Goal: Transaction & Acquisition: Book appointment/travel/reservation

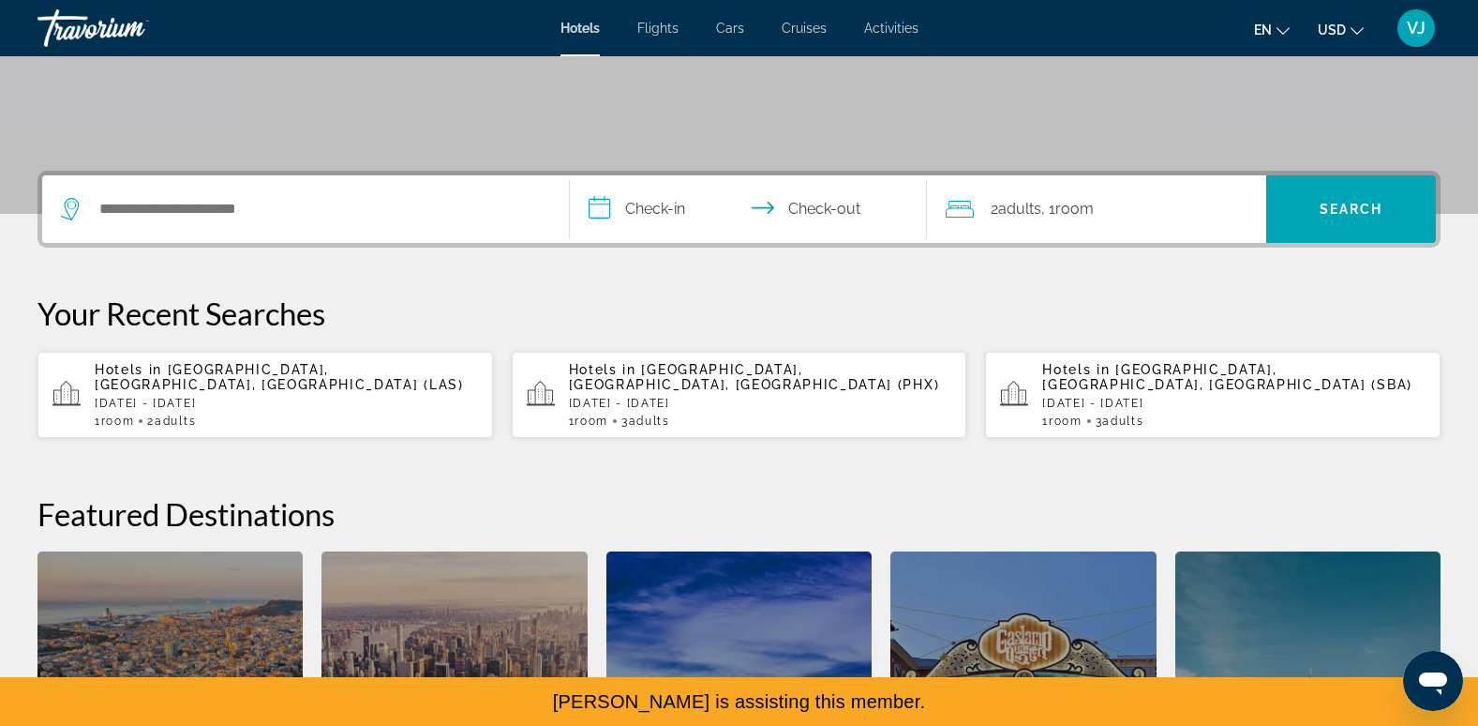
scroll to position [350, 0]
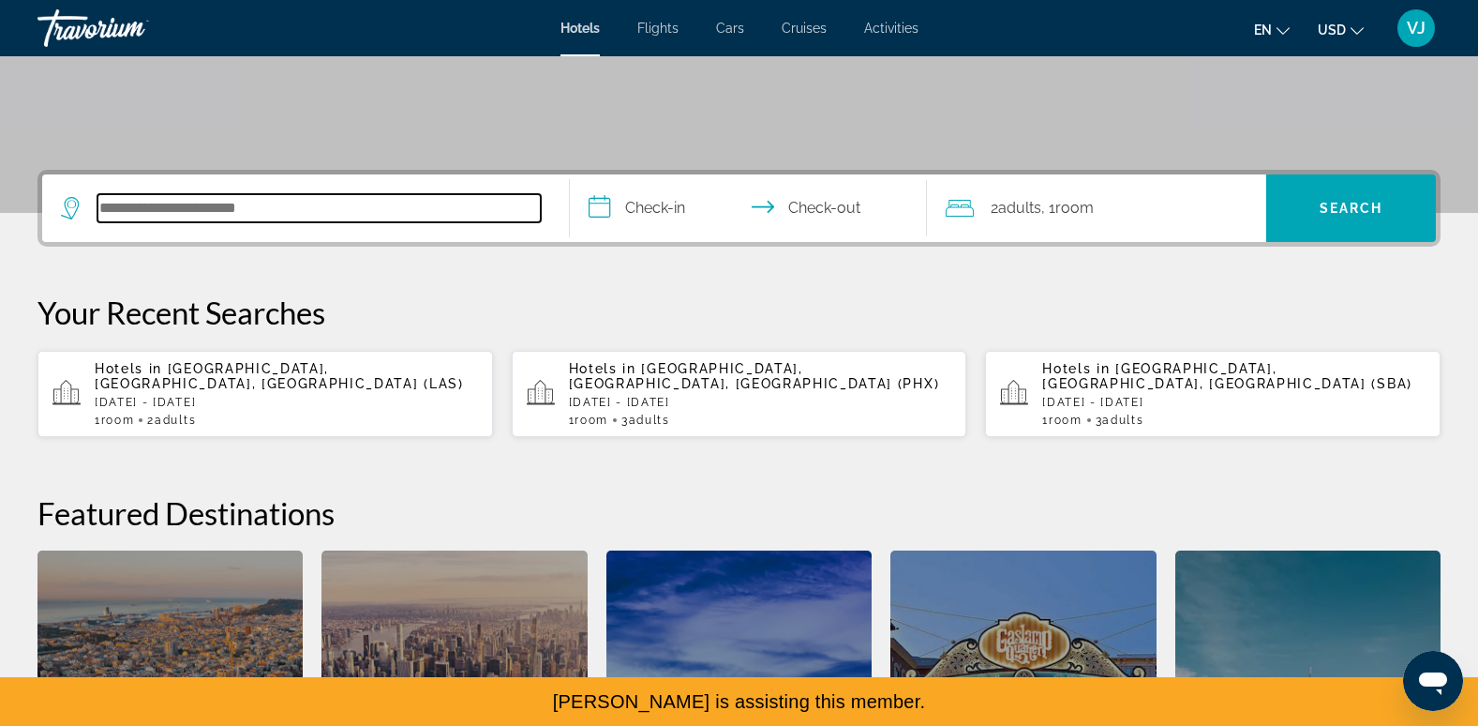
click at [233, 214] on input "Search hotel destination" at bounding box center [318, 208] width 443 height 28
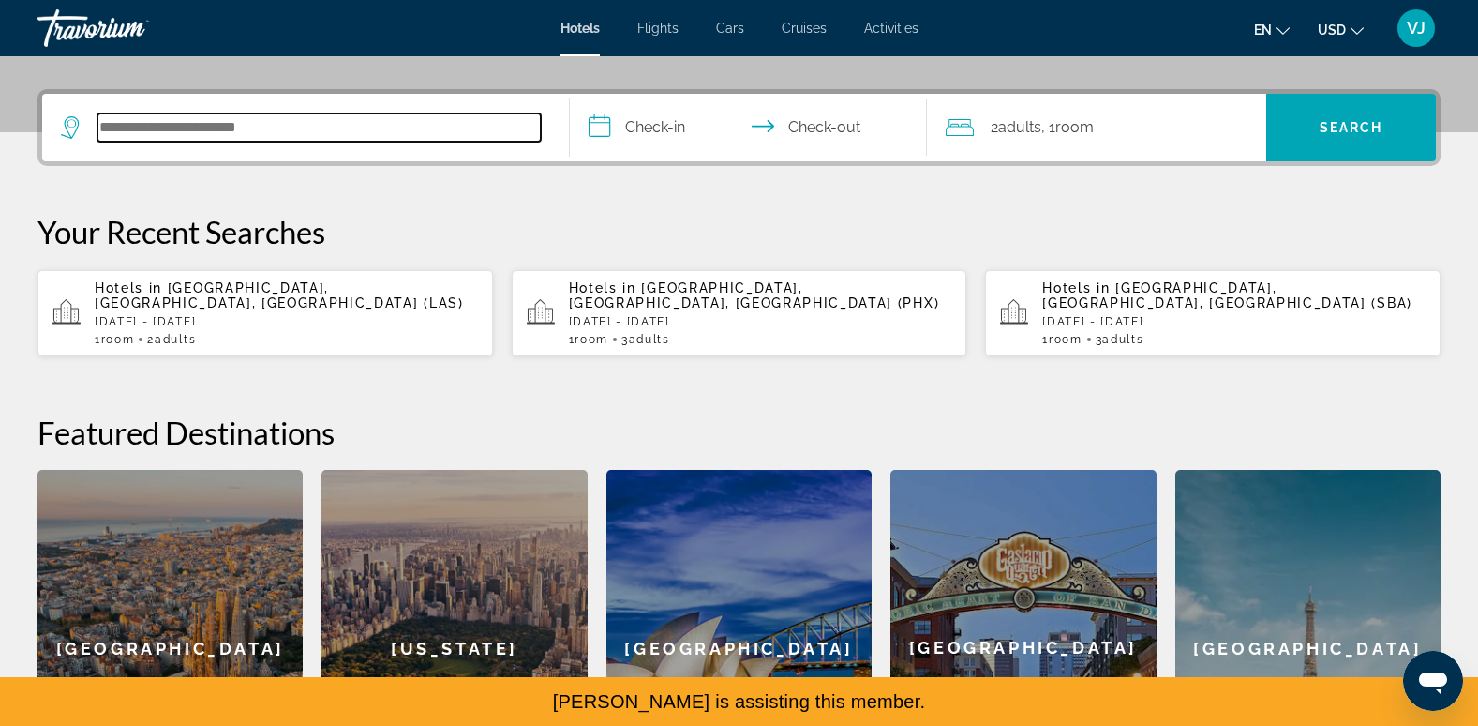
scroll to position [458, 0]
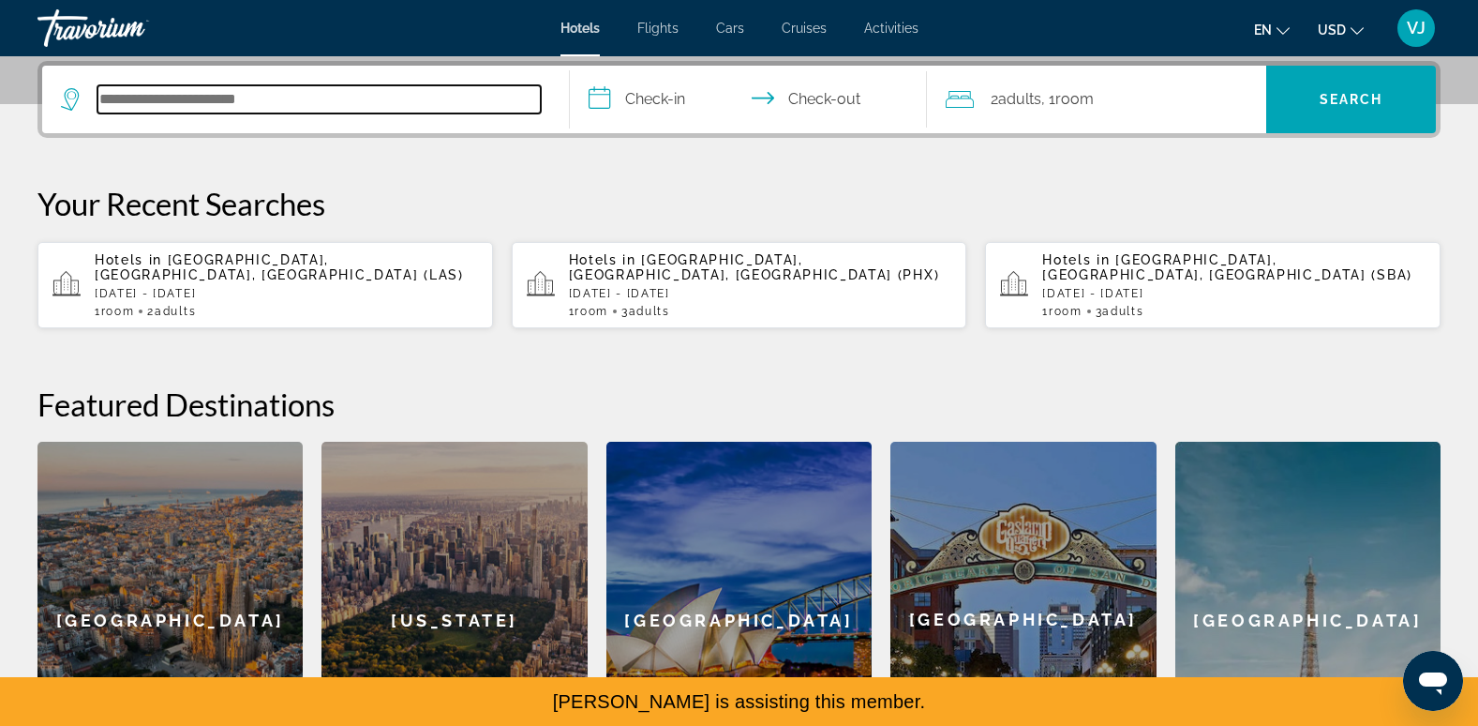
paste input "**********"
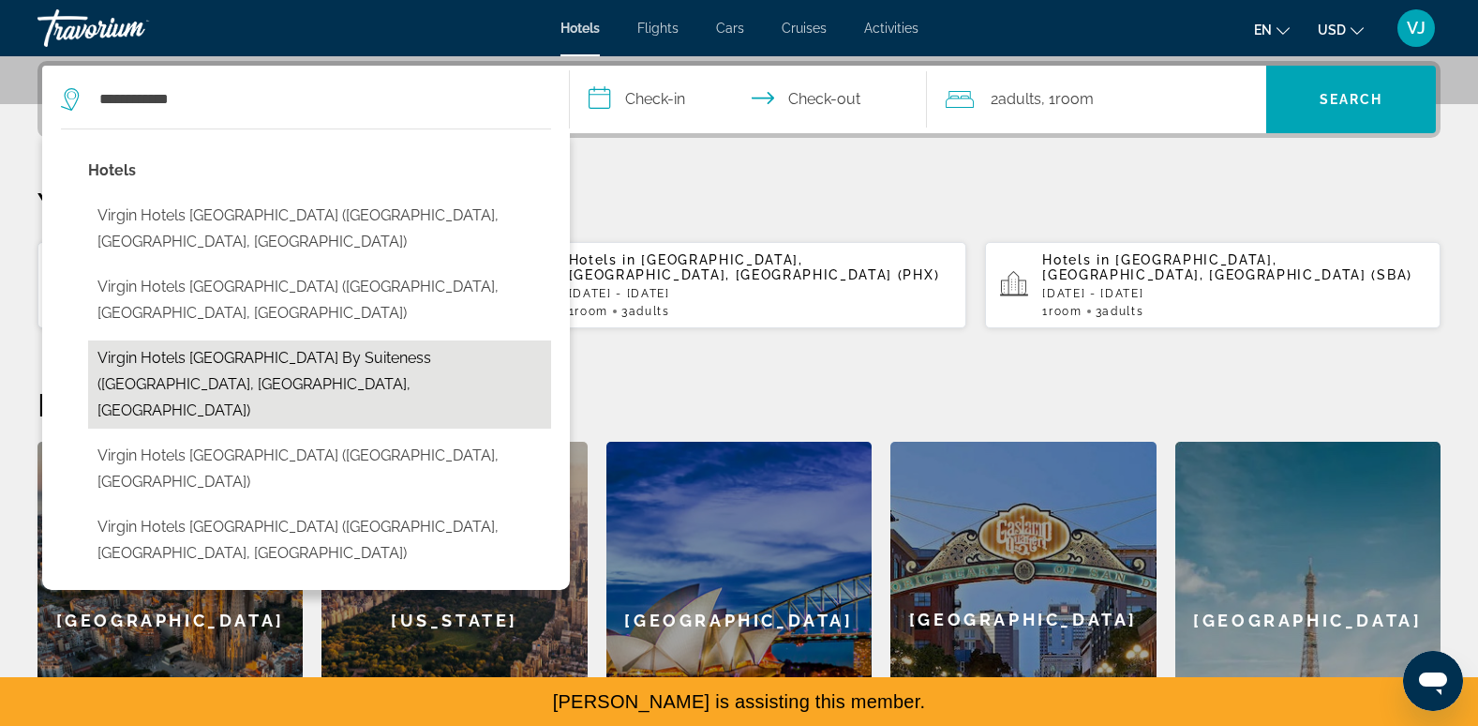
click at [423, 340] on button "Virgin Hotels [GEOGRAPHIC_DATA] by Suiteness ([GEOGRAPHIC_DATA], [GEOGRAPHIC_DA…" at bounding box center [319, 384] width 463 height 88
type input "**********"
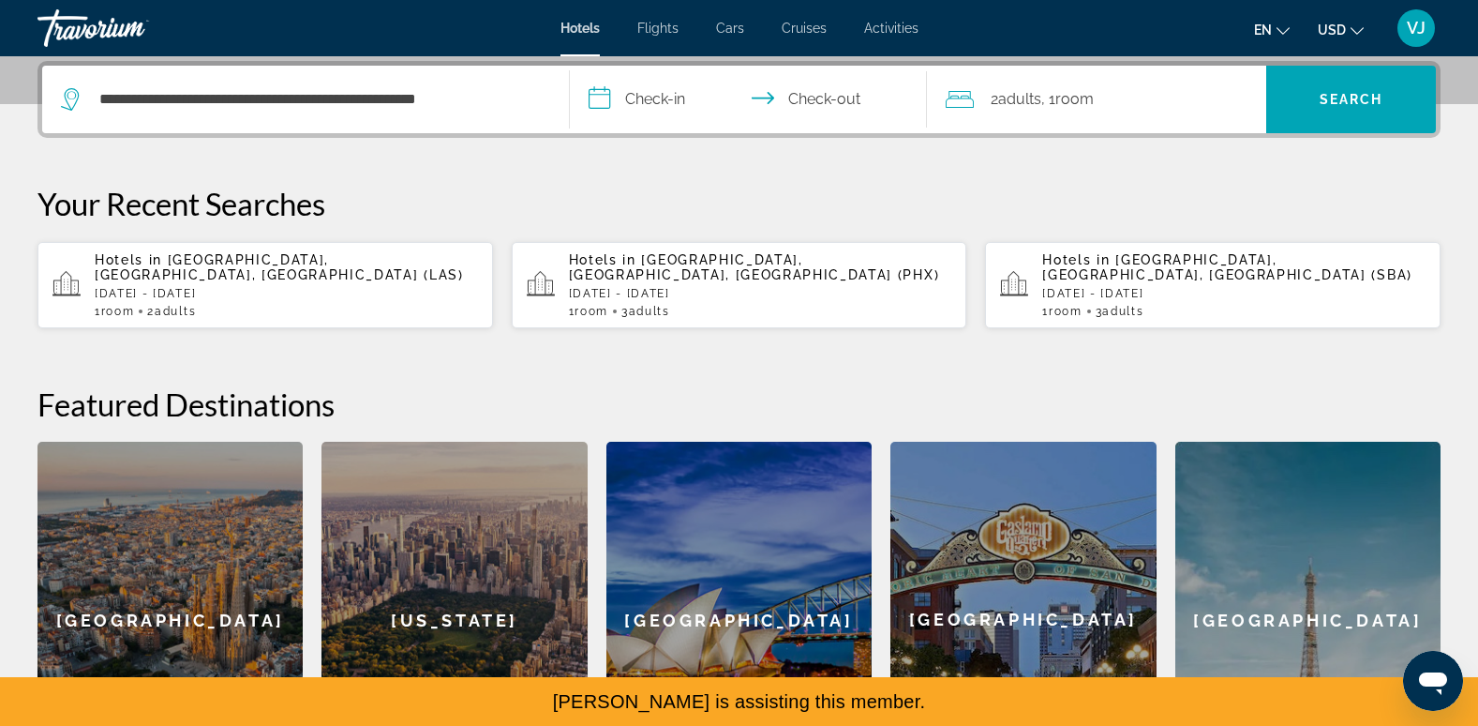
click at [664, 110] on input "**********" at bounding box center [753, 102] width 366 height 73
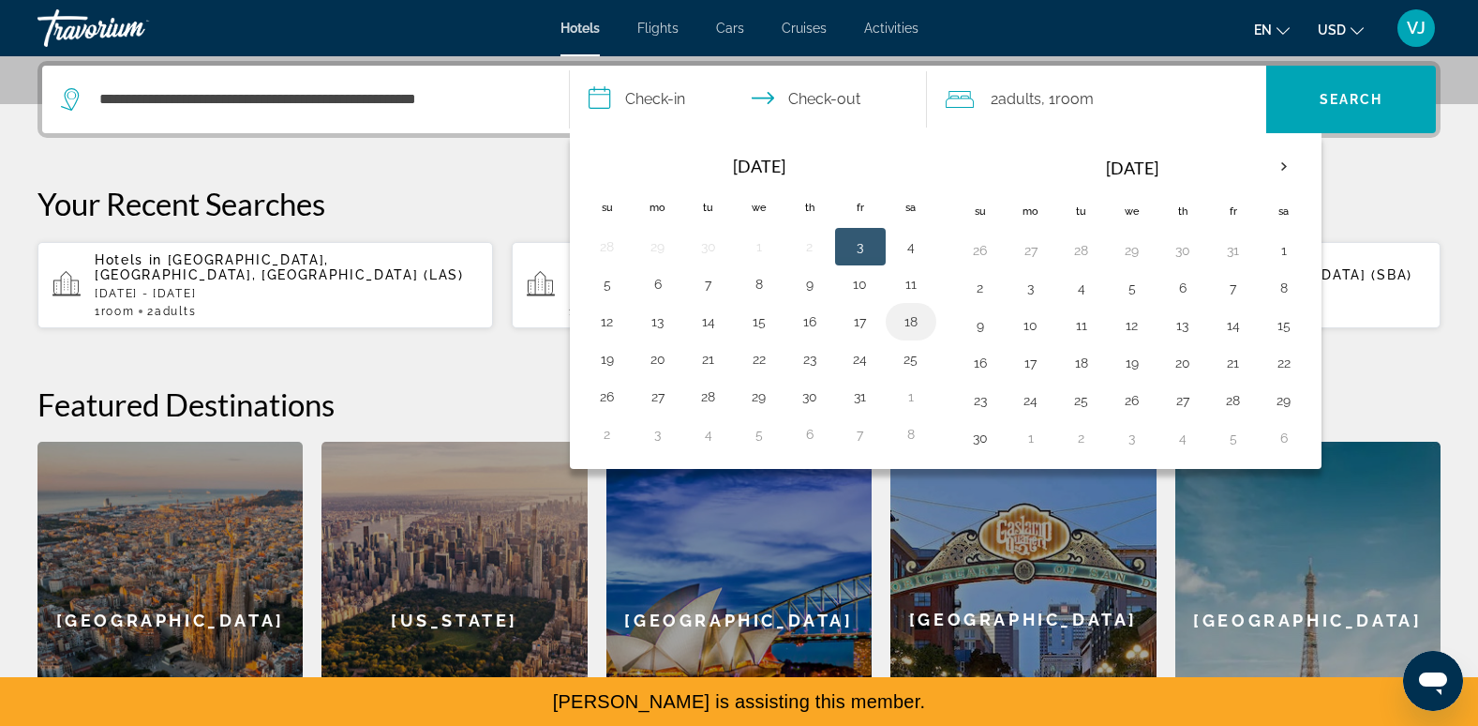
click at [911, 328] on button "18" at bounding box center [911, 321] width 30 height 26
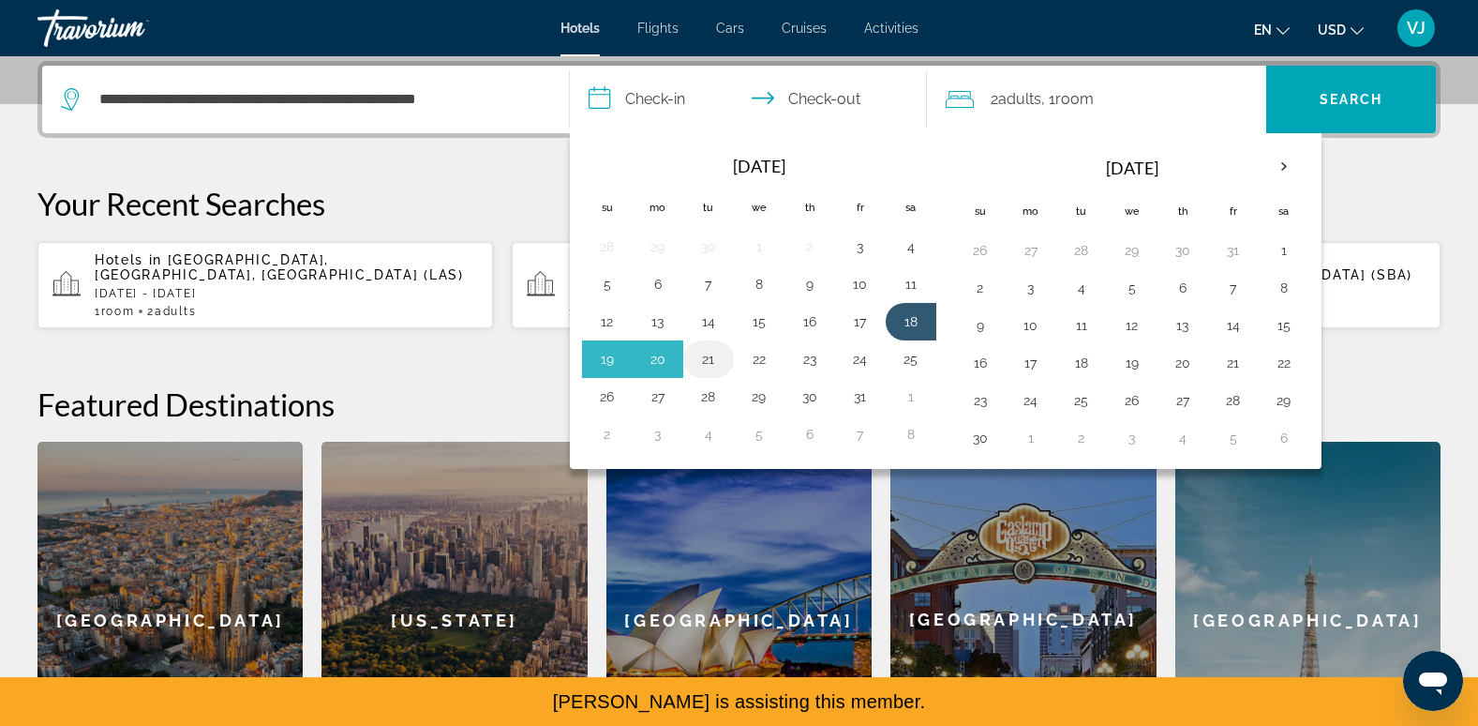
click at [709, 366] on button "21" at bounding box center [709, 359] width 30 height 26
type input "**********"
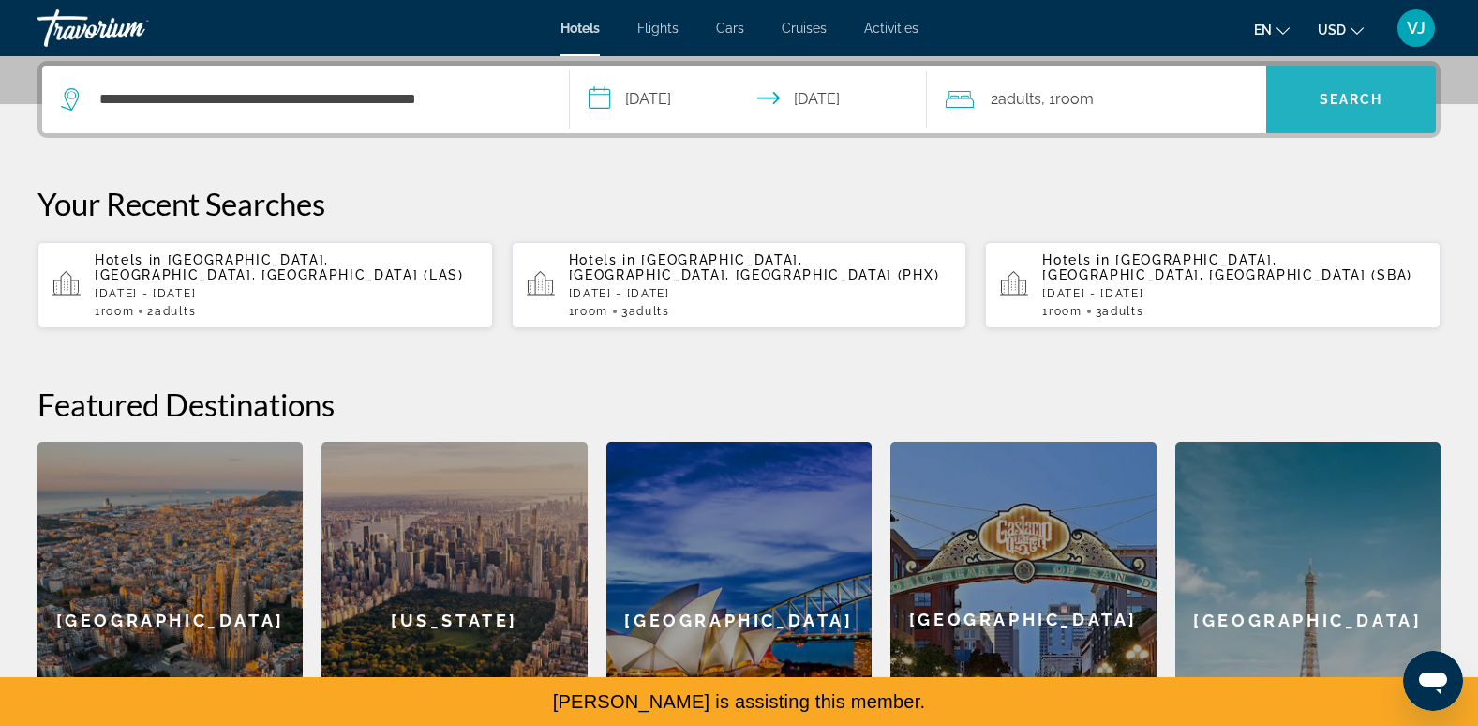
click at [1338, 99] on span "Search" at bounding box center [1352, 99] width 64 height 15
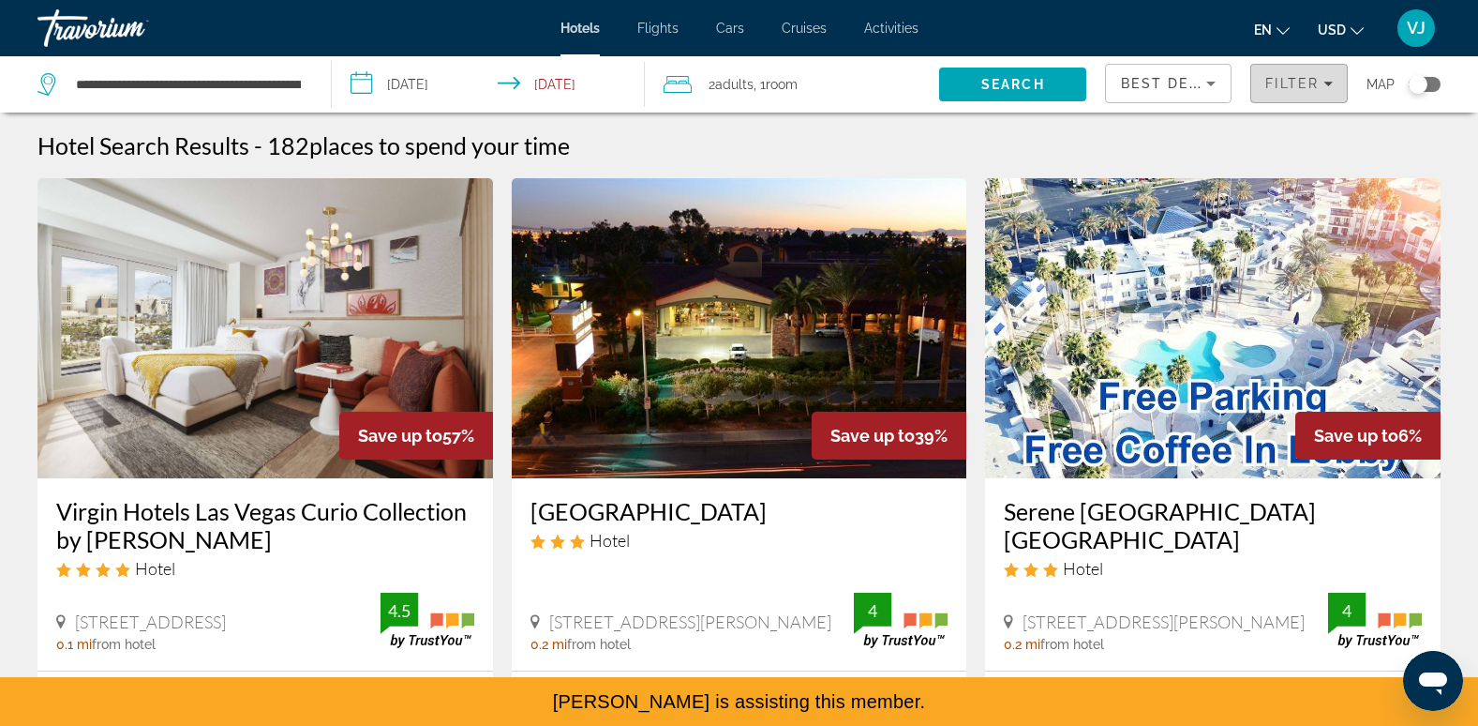
click at [1295, 83] on span "Filter" at bounding box center [1291, 83] width 53 height 15
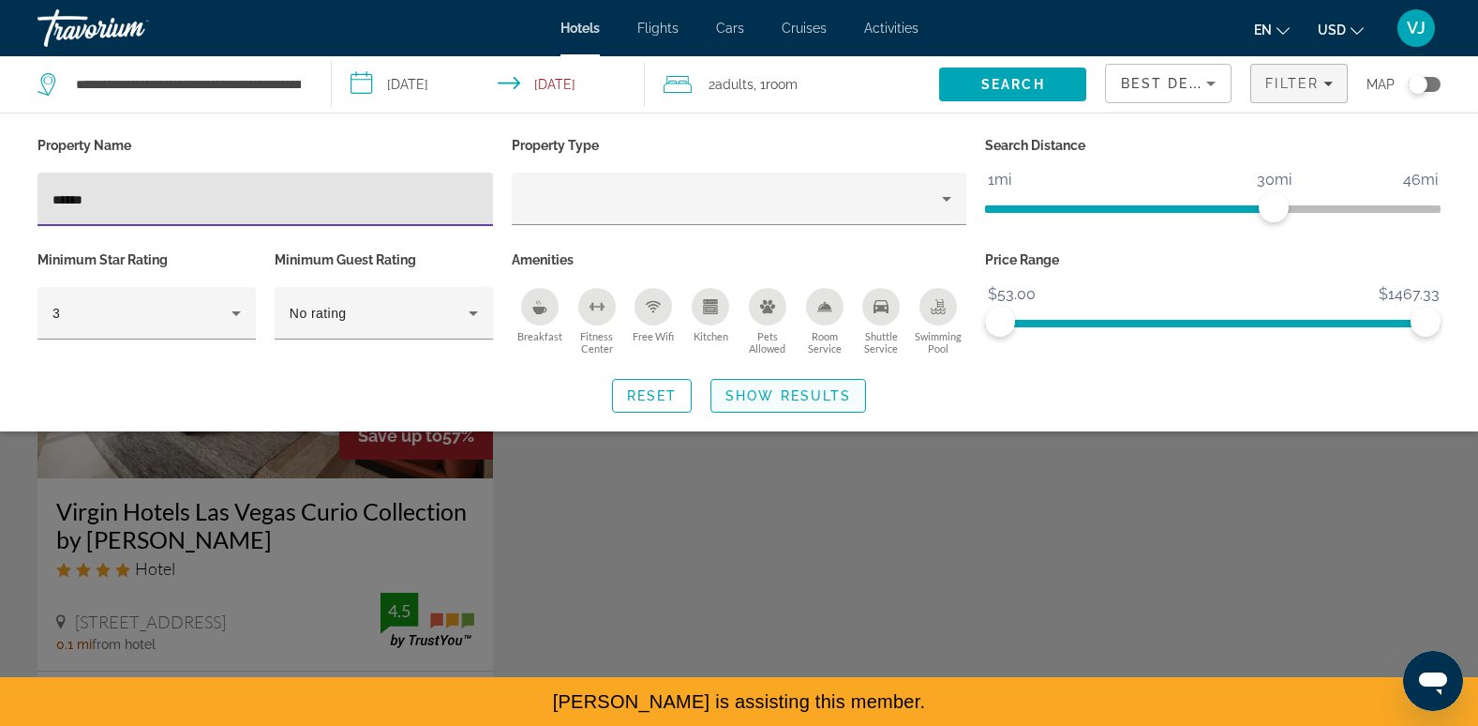
type input "******"
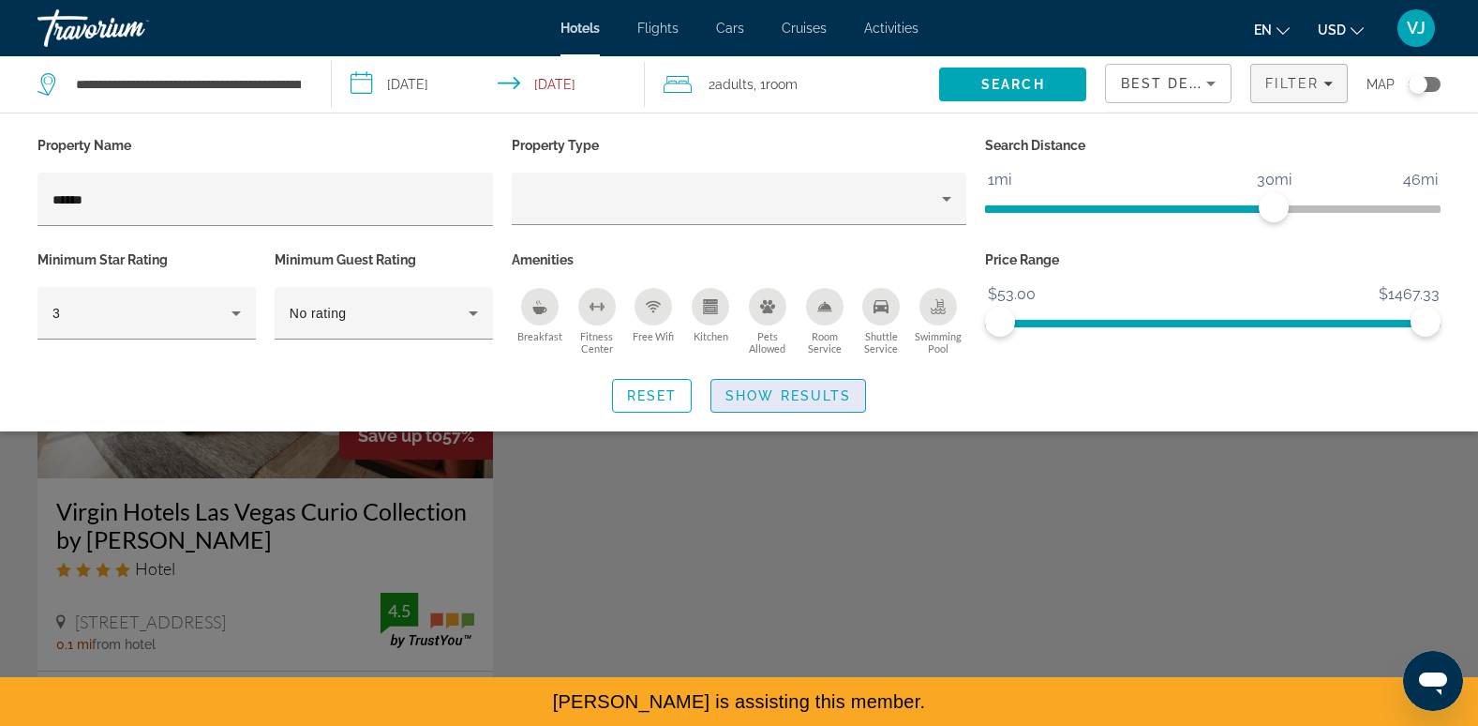
click at [788, 402] on span "Search widget" at bounding box center [788, 395] width 154 height 45
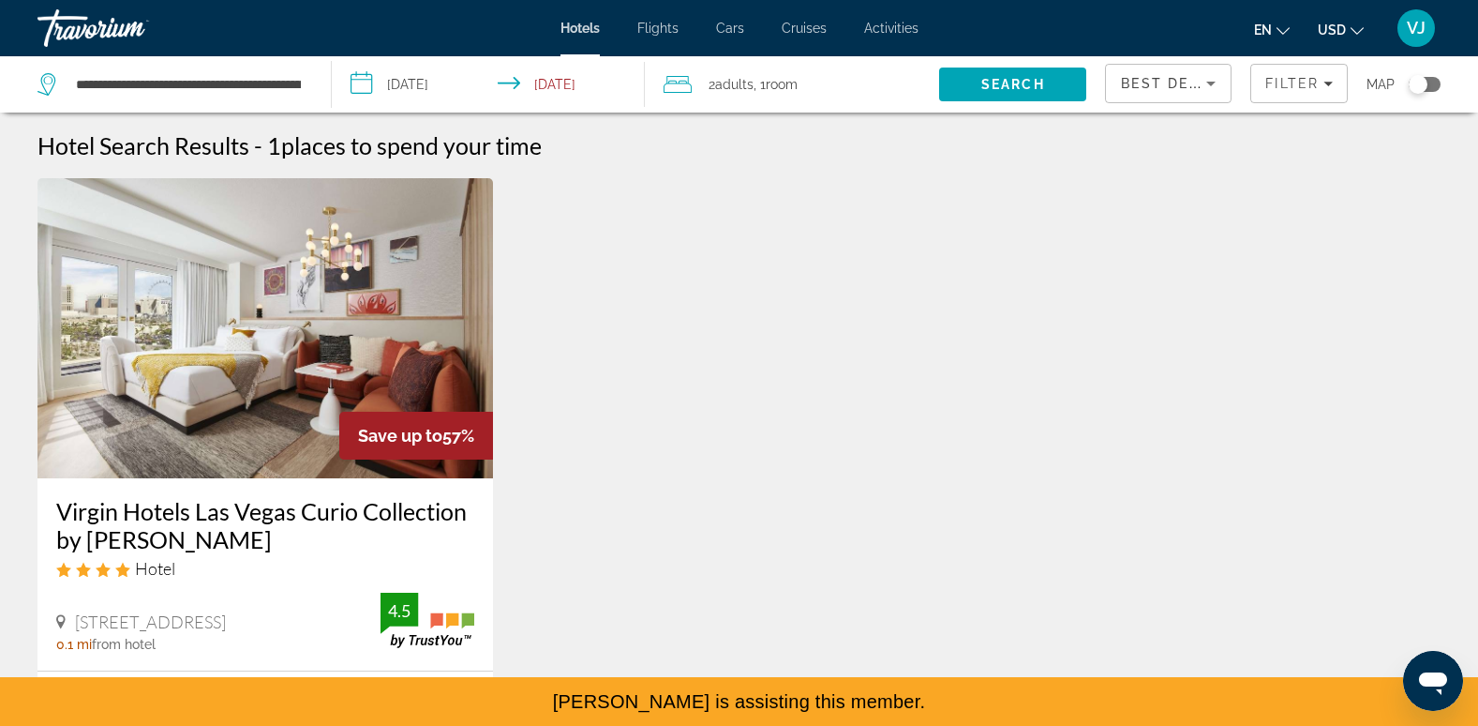
click at [277, 376] on img "Main content" at bounding box center [265, 328] width 456 height 300
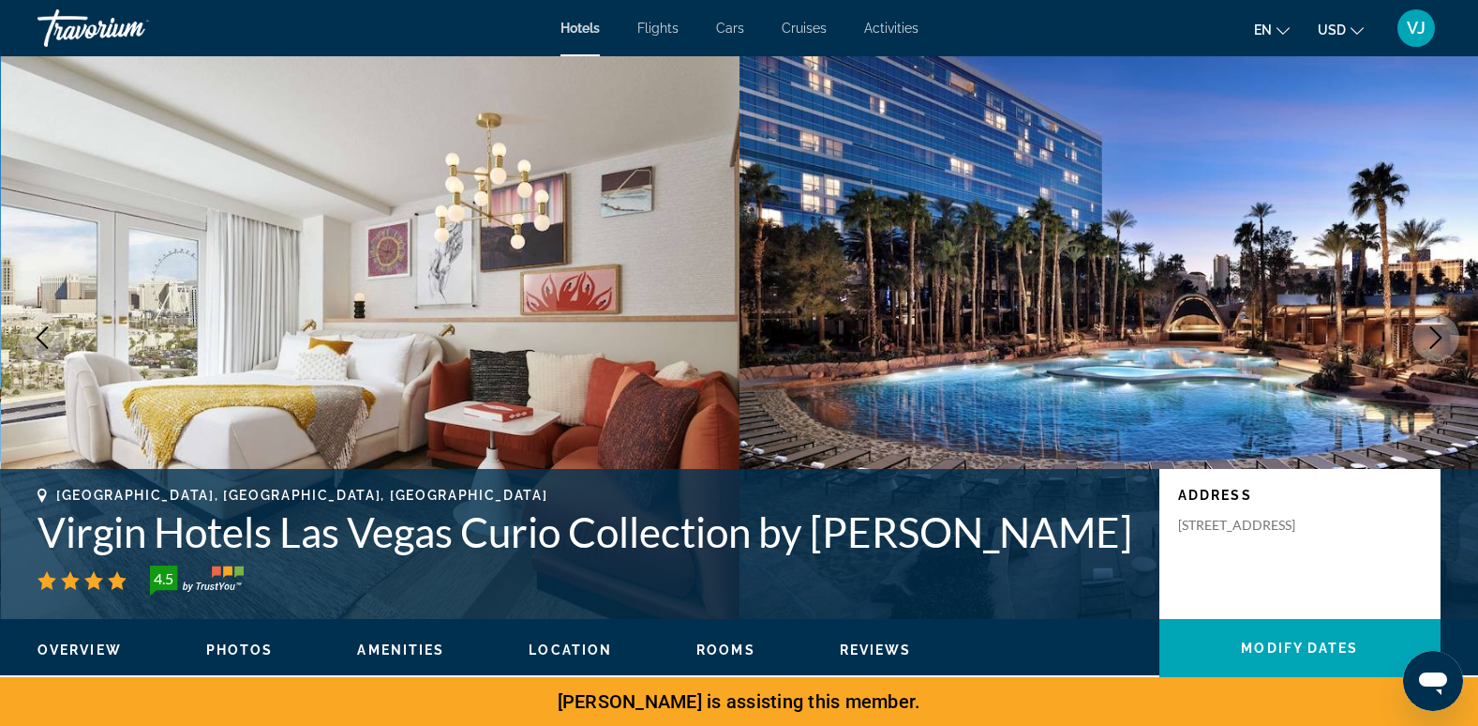
click at [287, 533] on h1 "Virgin Hotels Las Vegas Curio Collection by [PERSON_NAME]" at bounding box center [588, 531] width 1103 height 49
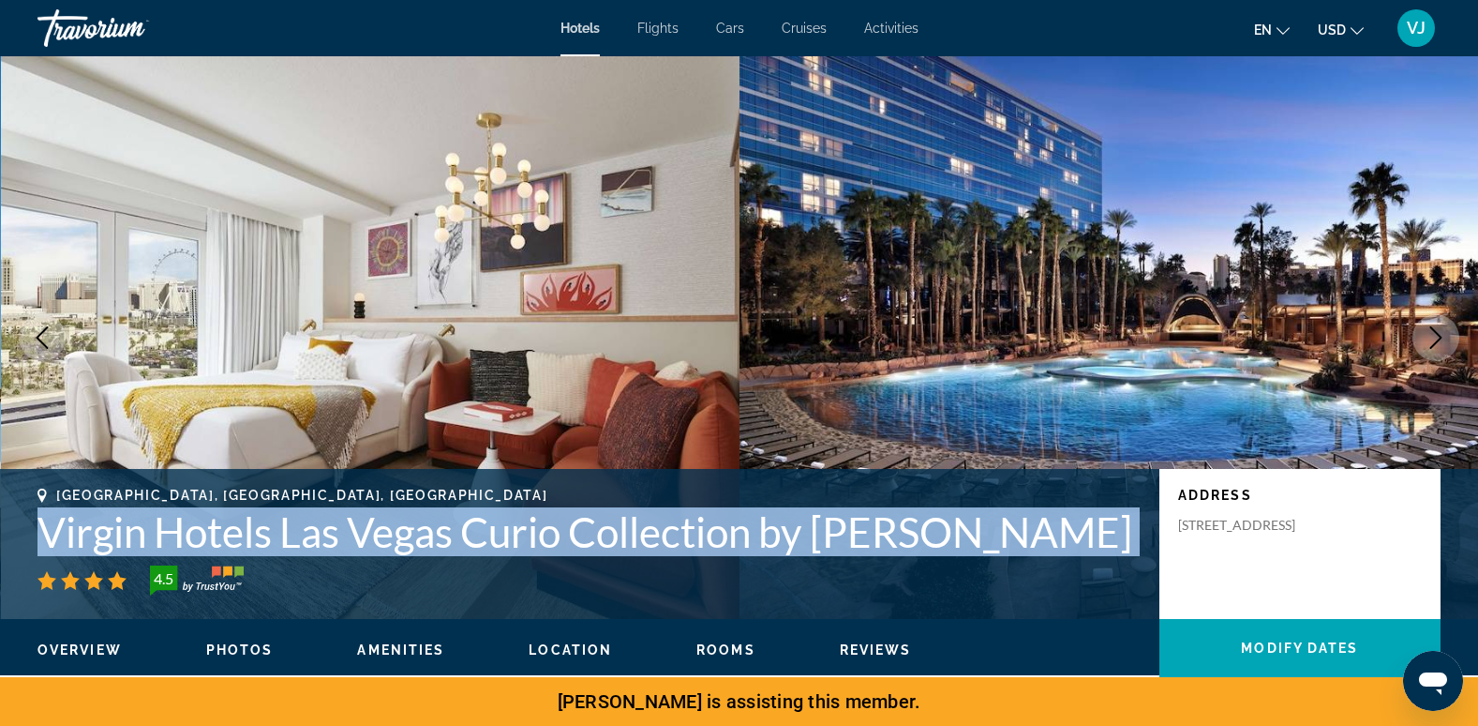
click at [287, 533] on h1 "Virgin Hotels Las Vegas Curio Collection by [PERSON_NAME]" at bounding box center [588, 531] width 1103 height 49
copy div "Virgin Hotels Las Vegas Curio Collection by [PERSON_NAME]"
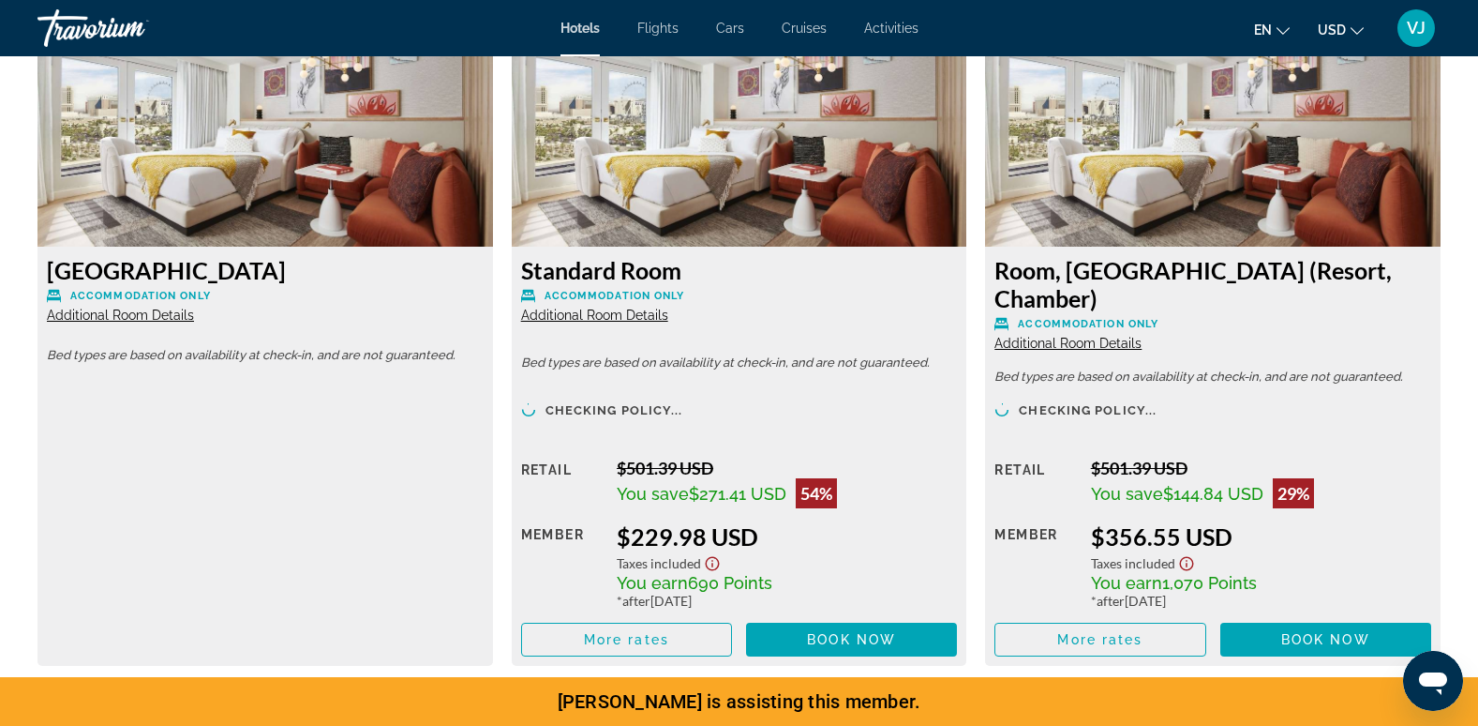
scroll to position [2635, 0]
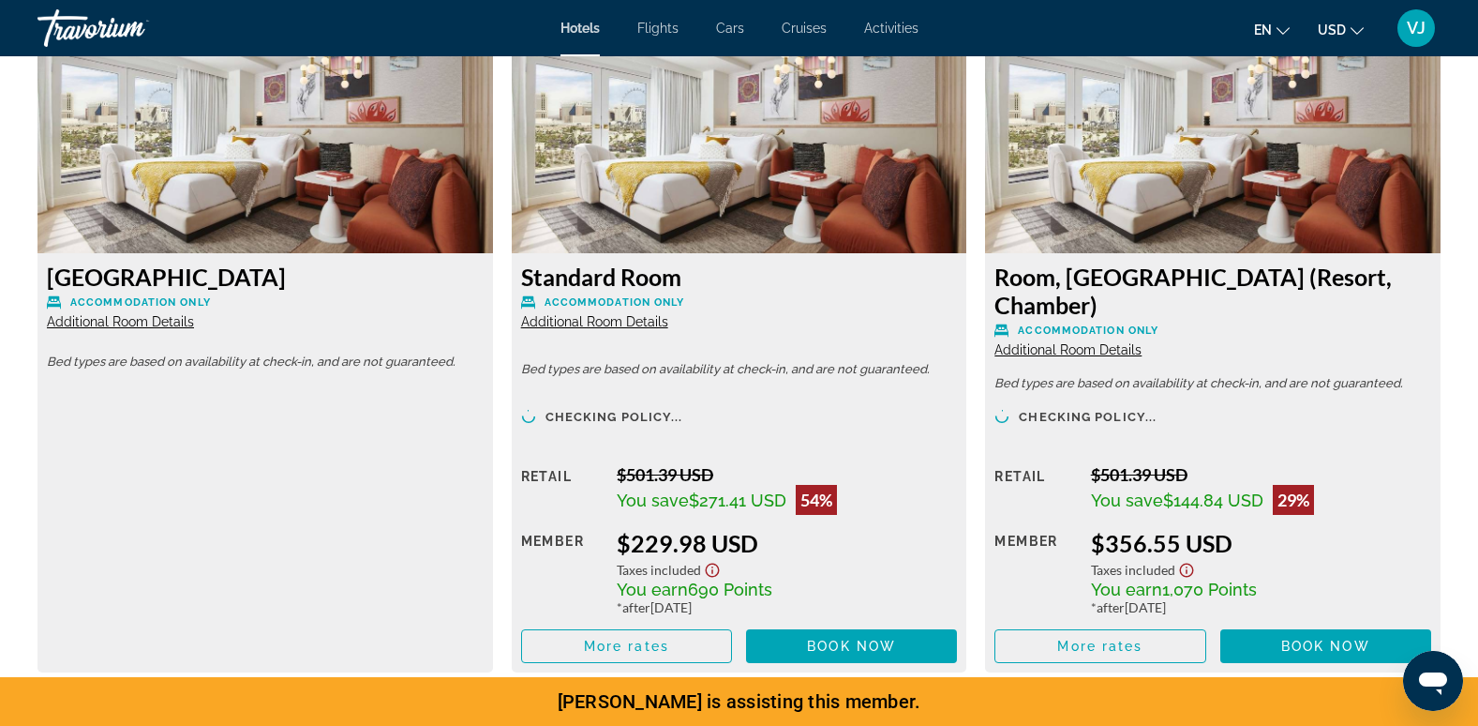
click at [170, 329] on div "[GEOGRAPHIC_DATA] Accommodation Only Additional Room Details" at bounding box center [265, 295] width 437 height 67
click at [166, 321] on span "Additional Room Details" at bounding box center [120, 321] width 147 height 15
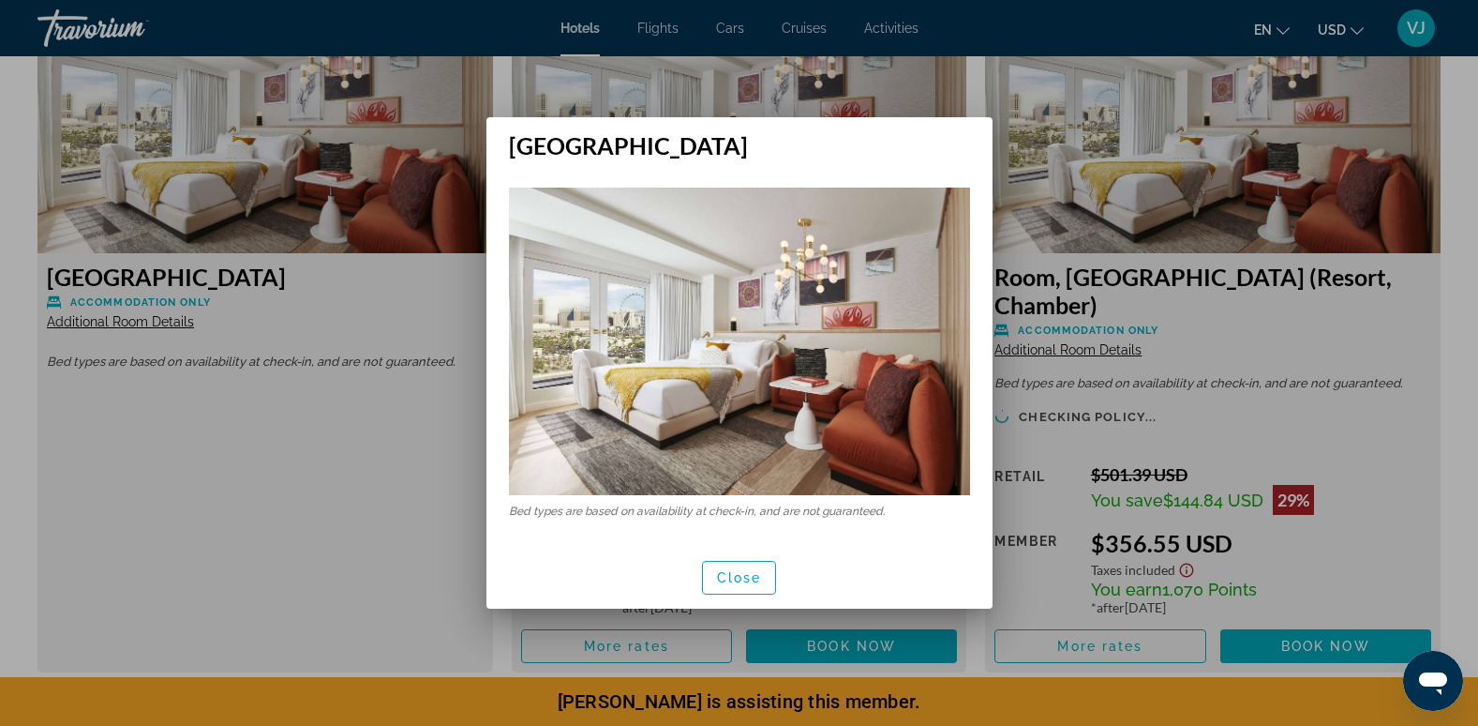
scroll to position [0, 0]
click at [731, 581] on span "Close" at bounding box center [739, 577] width 45 height 15
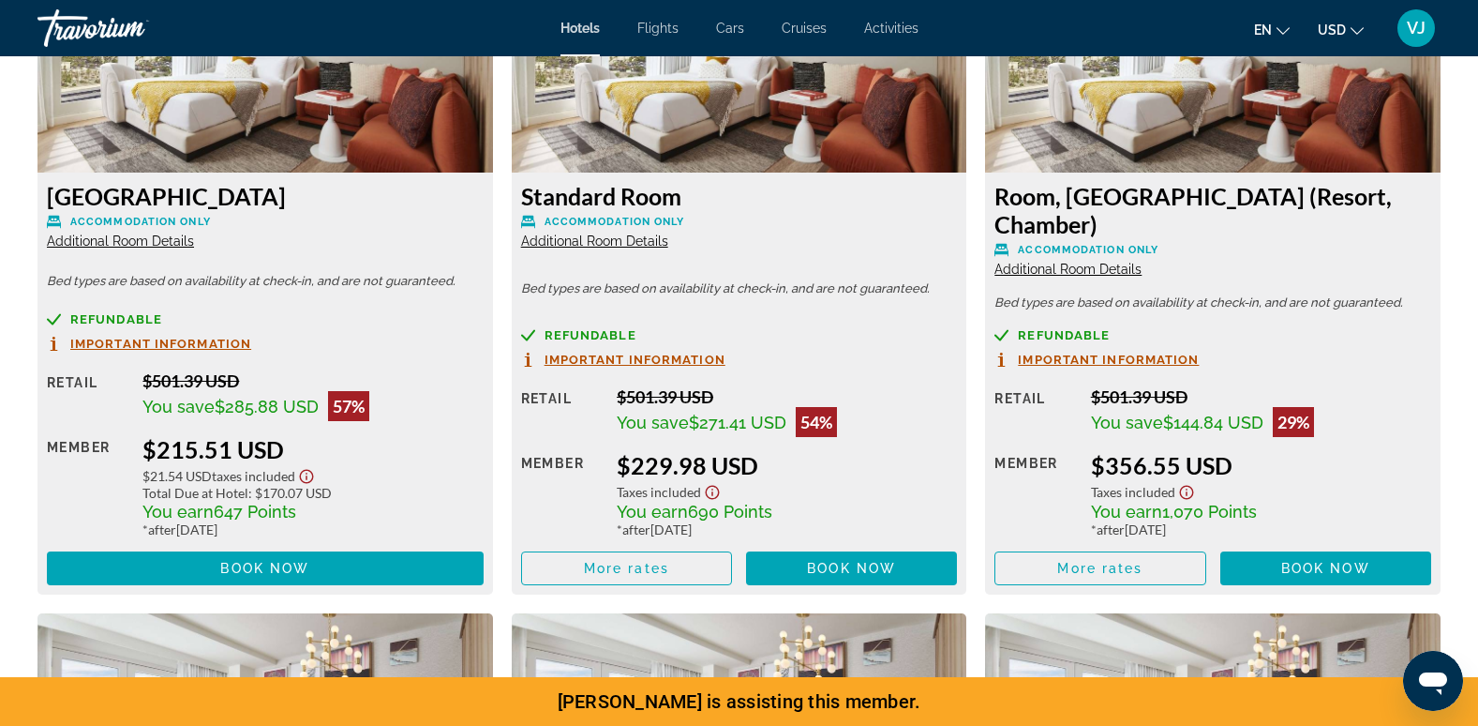
scroll to position [2723, 0]
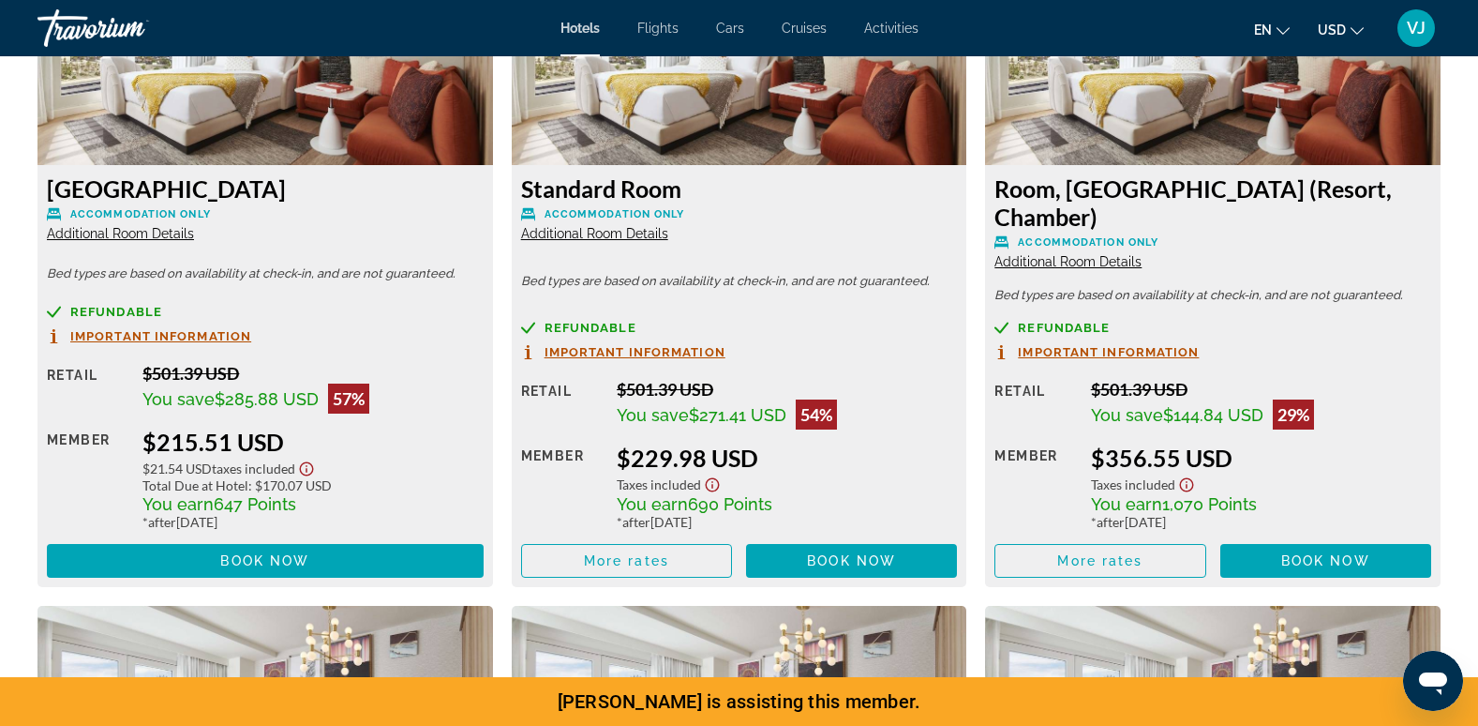
click at [225, 330] on span "Important Information" at bounding box center [160, 336] width 181 height 12
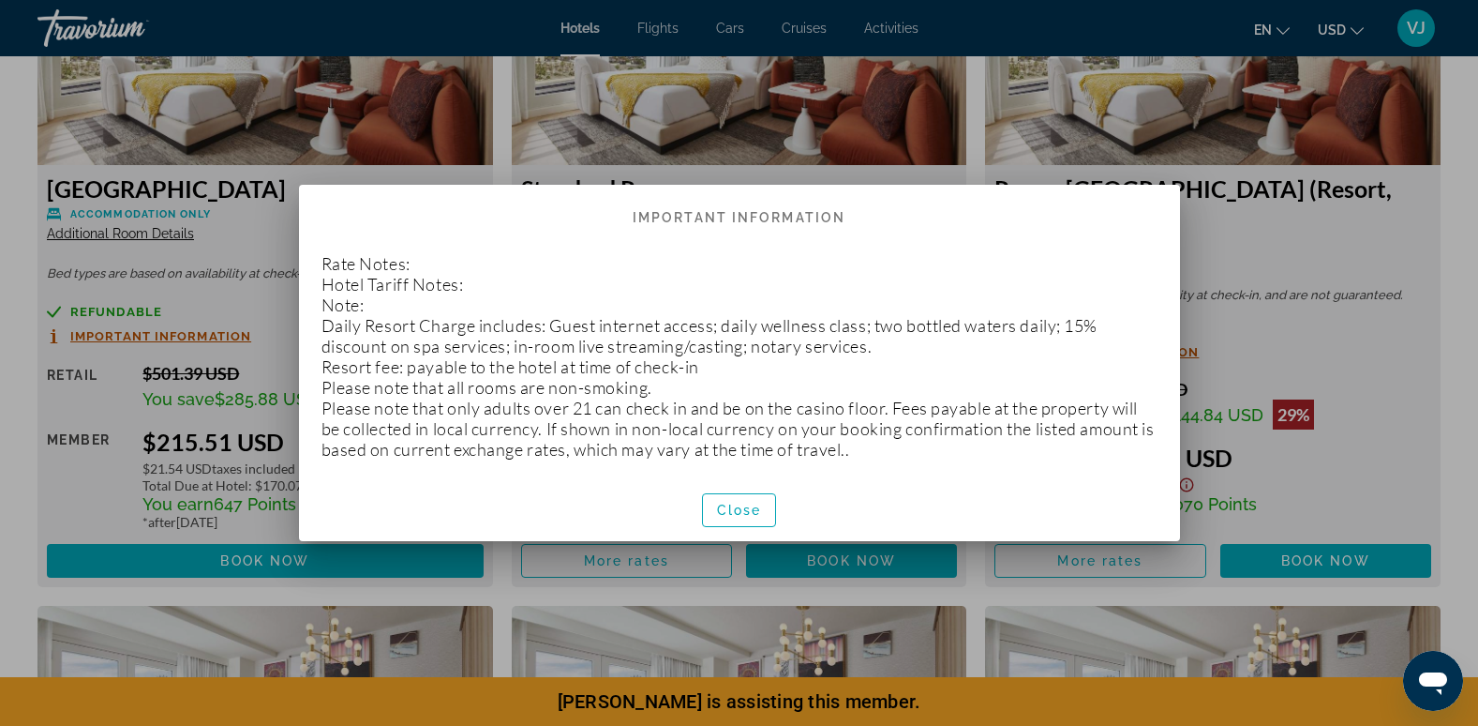
scroll to position [0, 0]
click at [733, 515] on span "Close" at bounding box center [739, 509] width 45 height 15
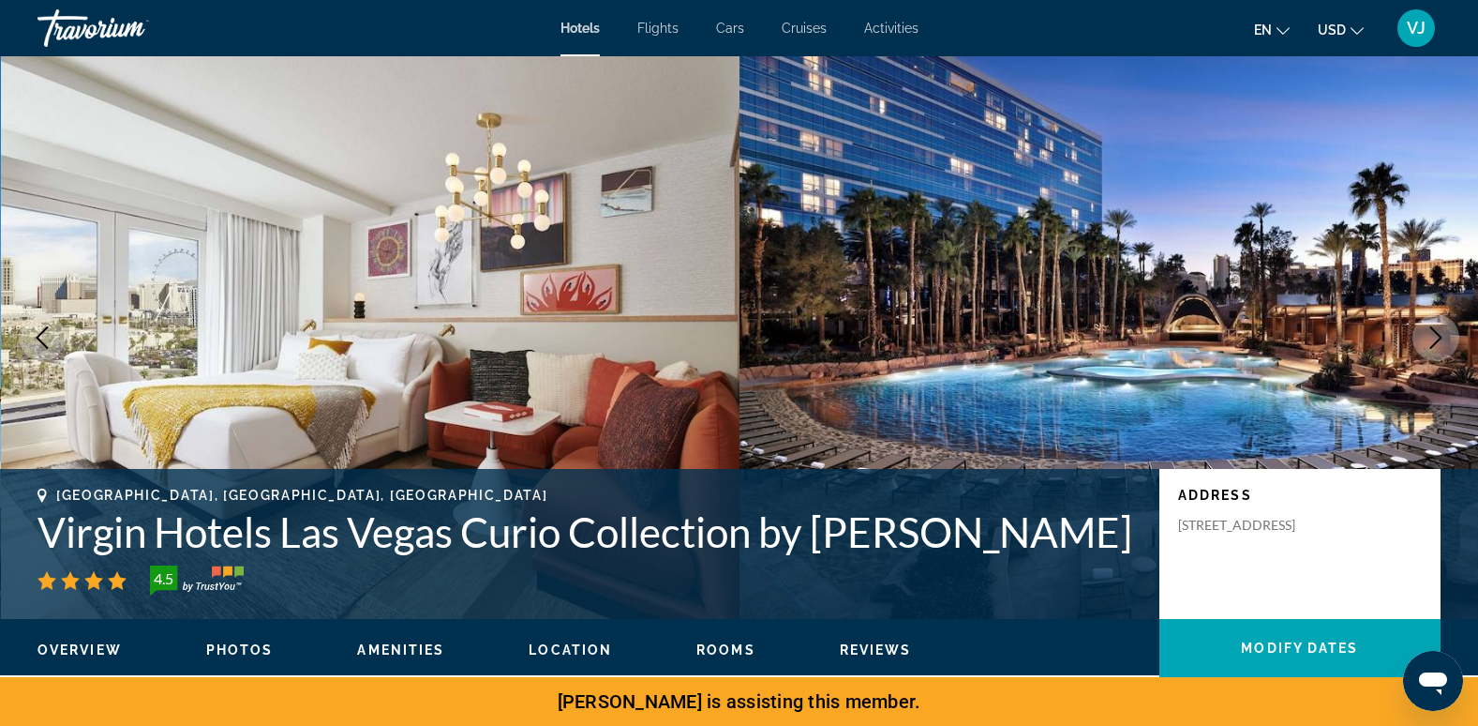
scroll to position [2723, 0]
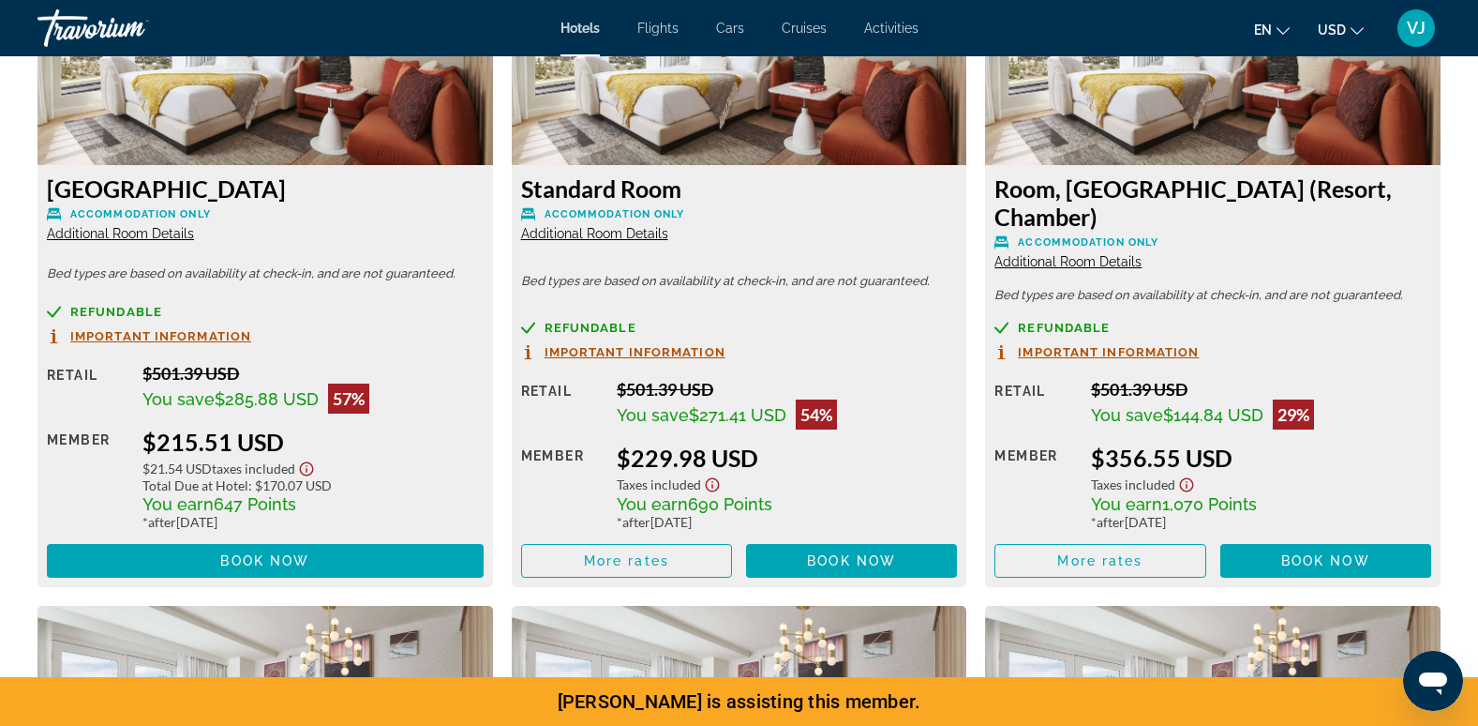
click at [671, 327] on div "Refundable Important Information" at bounding box center [739, 340] width 437 height 39
click at [671, 346] on span "Important Information" at bounding box center [635, 352] width 181 height 12
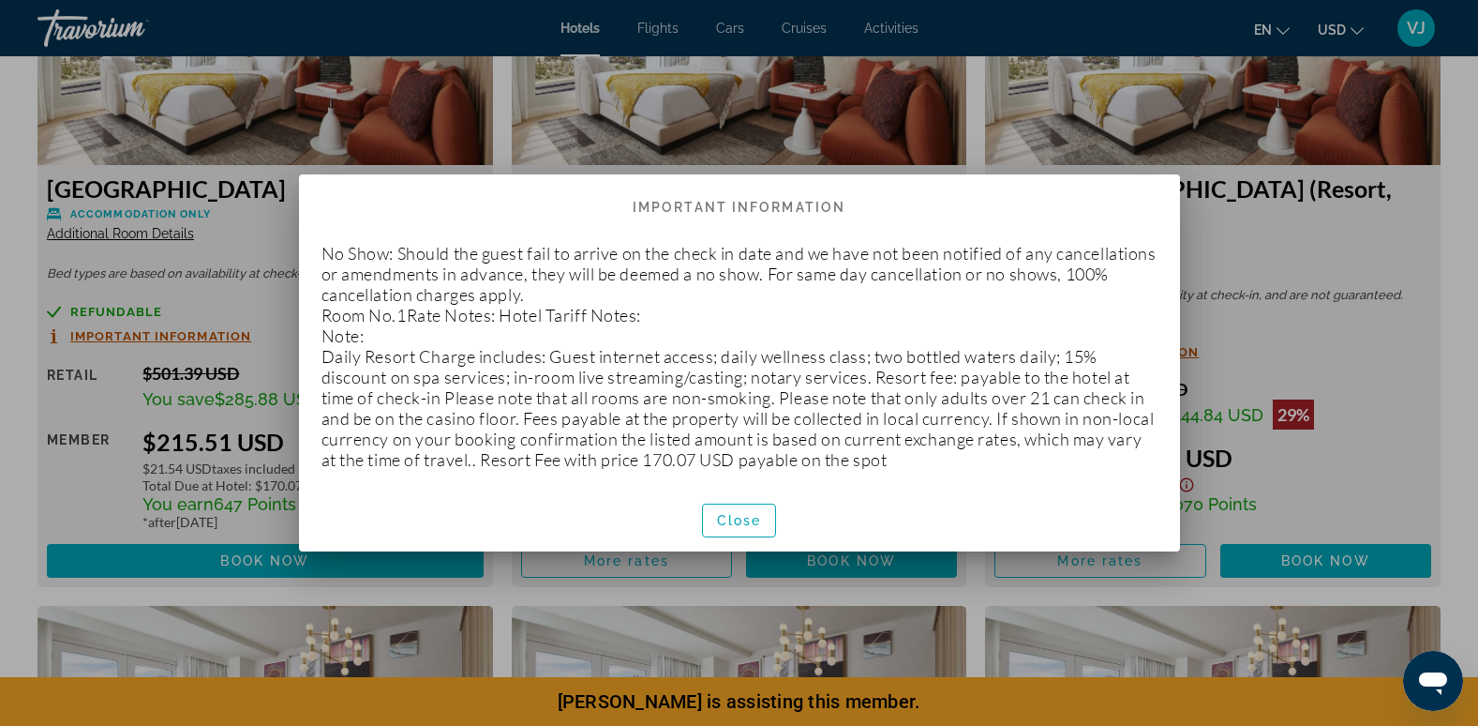
scroll to position [0, 0]
click at [751, 515] on span "Close" at bounding box center [739, 520] width 45 height 15
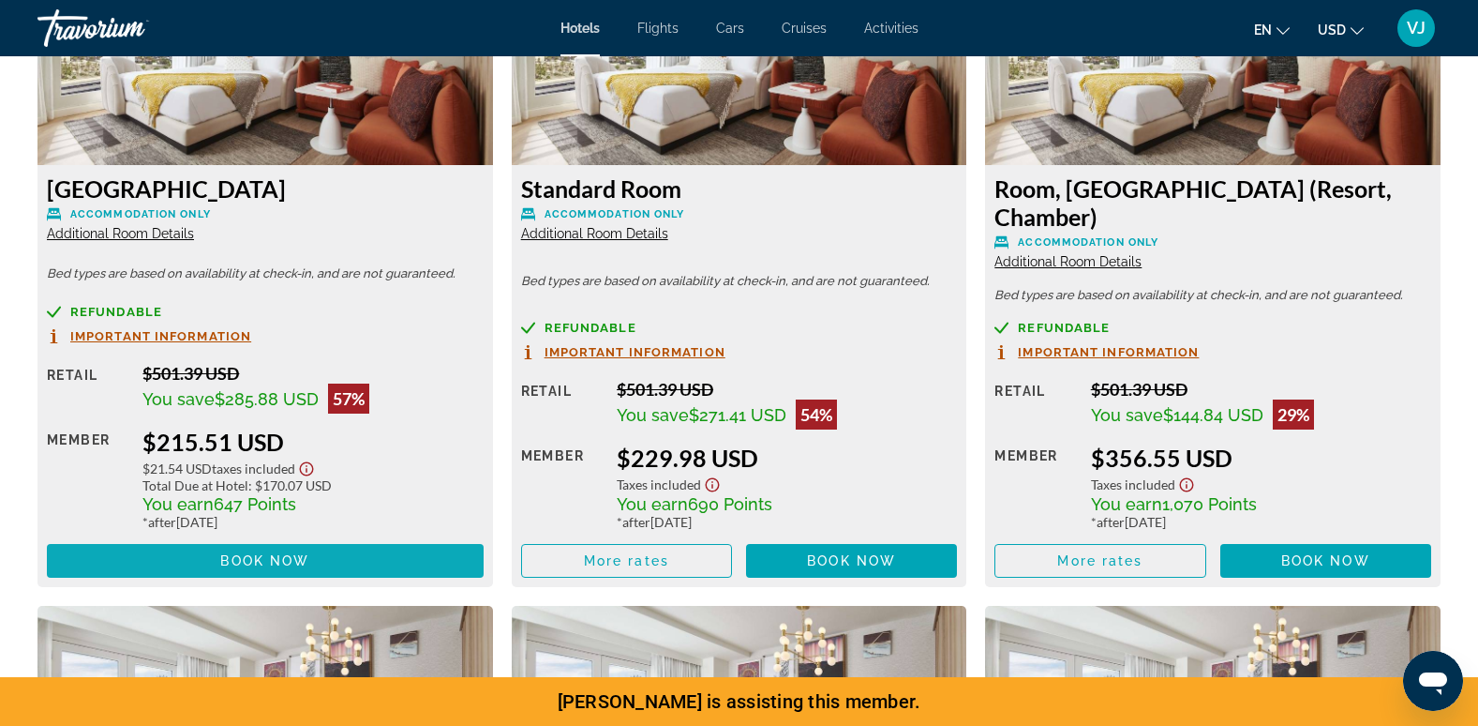
scroll to position [2723, 0]
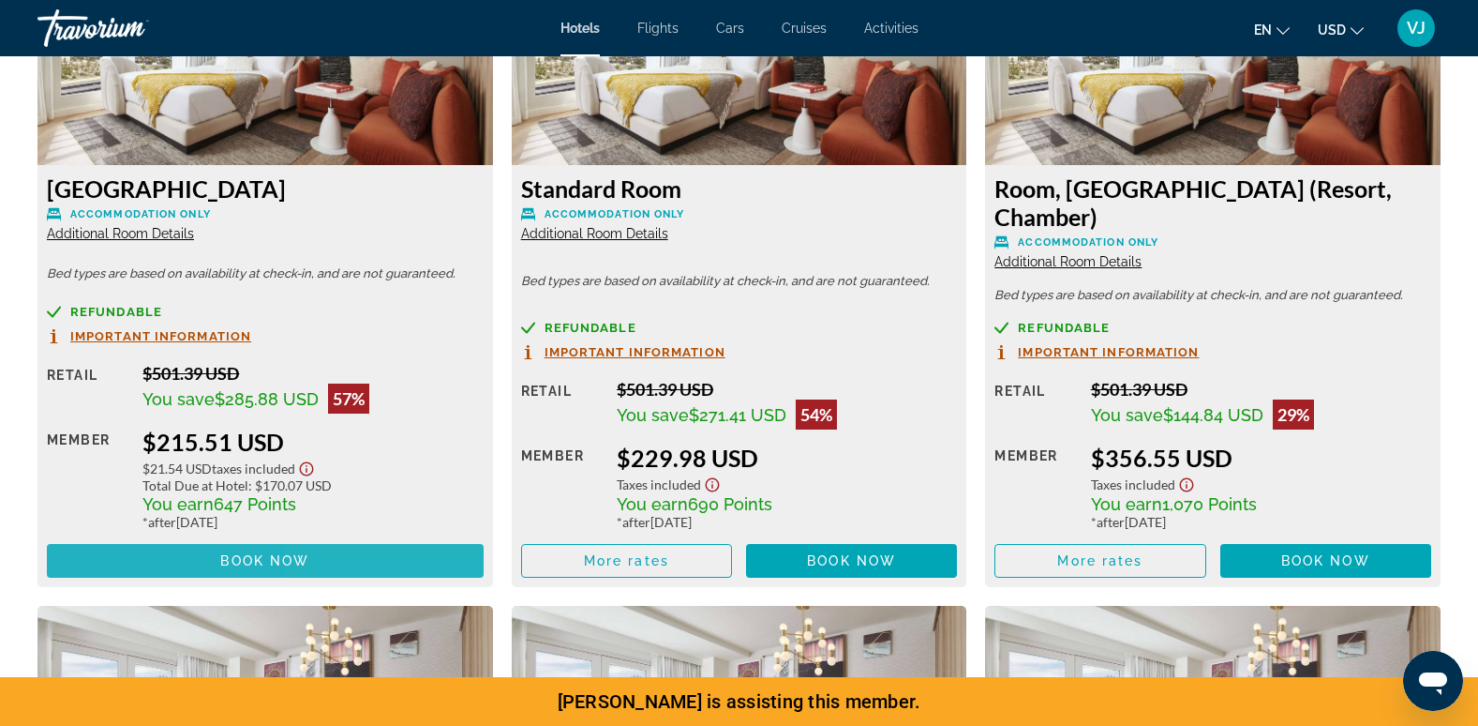
click at [409, 539] on span "Main content" at bounding box center [265, 560] width 437 height 45
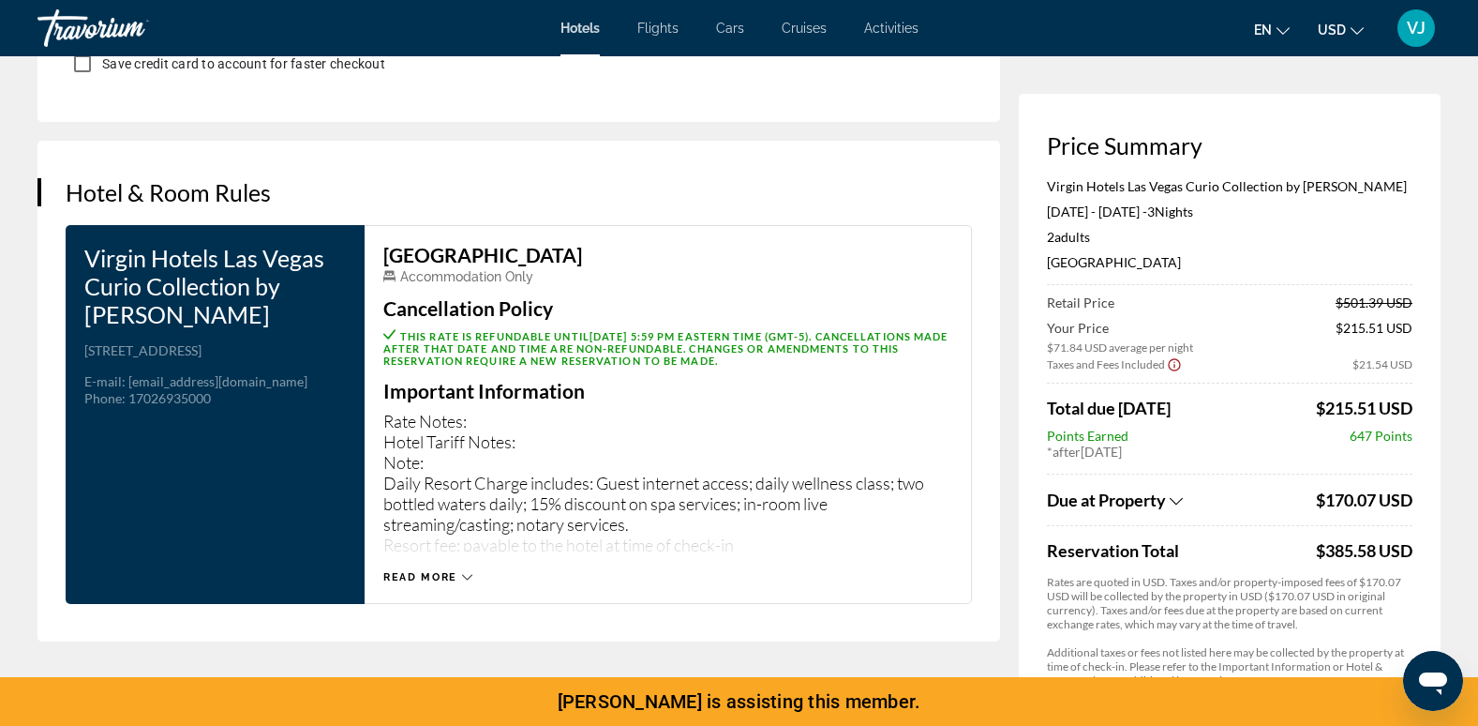
scroll to position [2253, 0]
click at [449, 570] on span "Read more" at bounding box center [420, 576] width 74 height 12
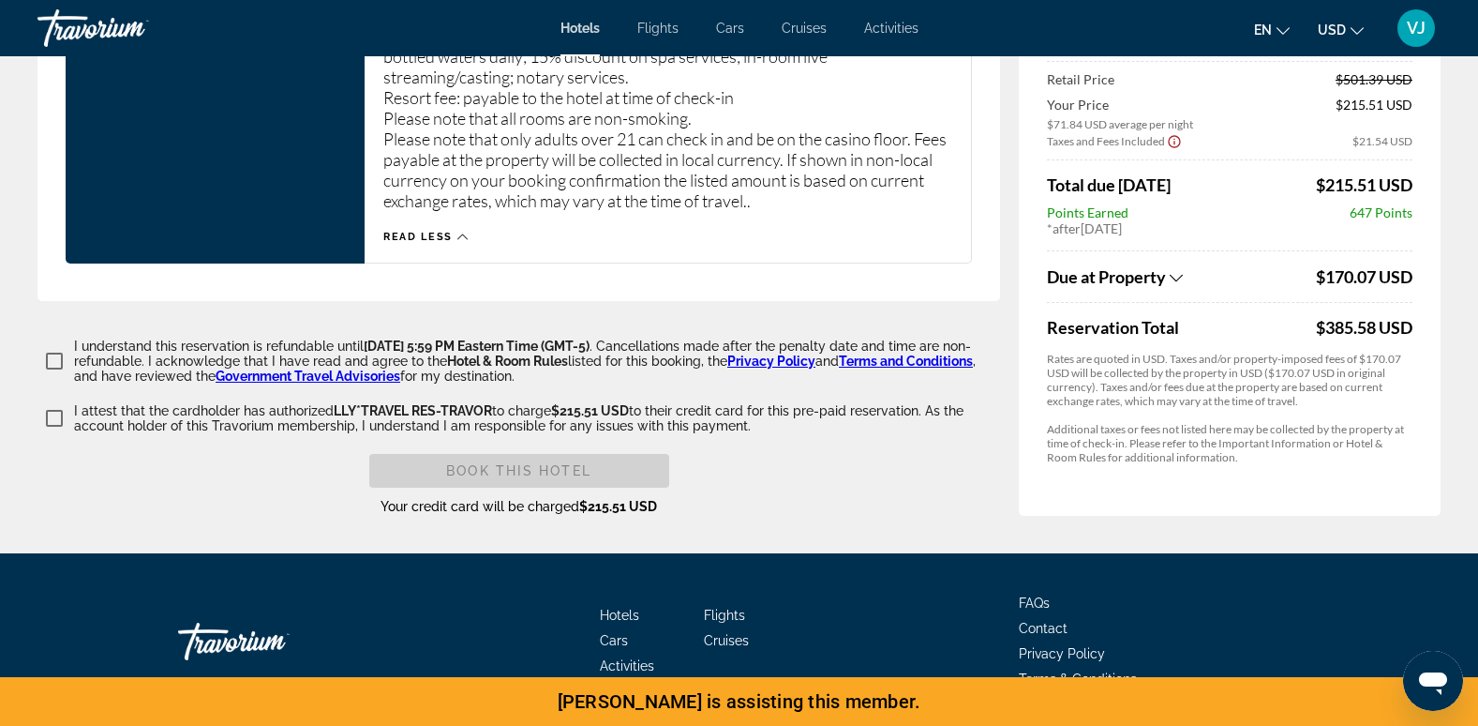
scroll to position [2701, 0]
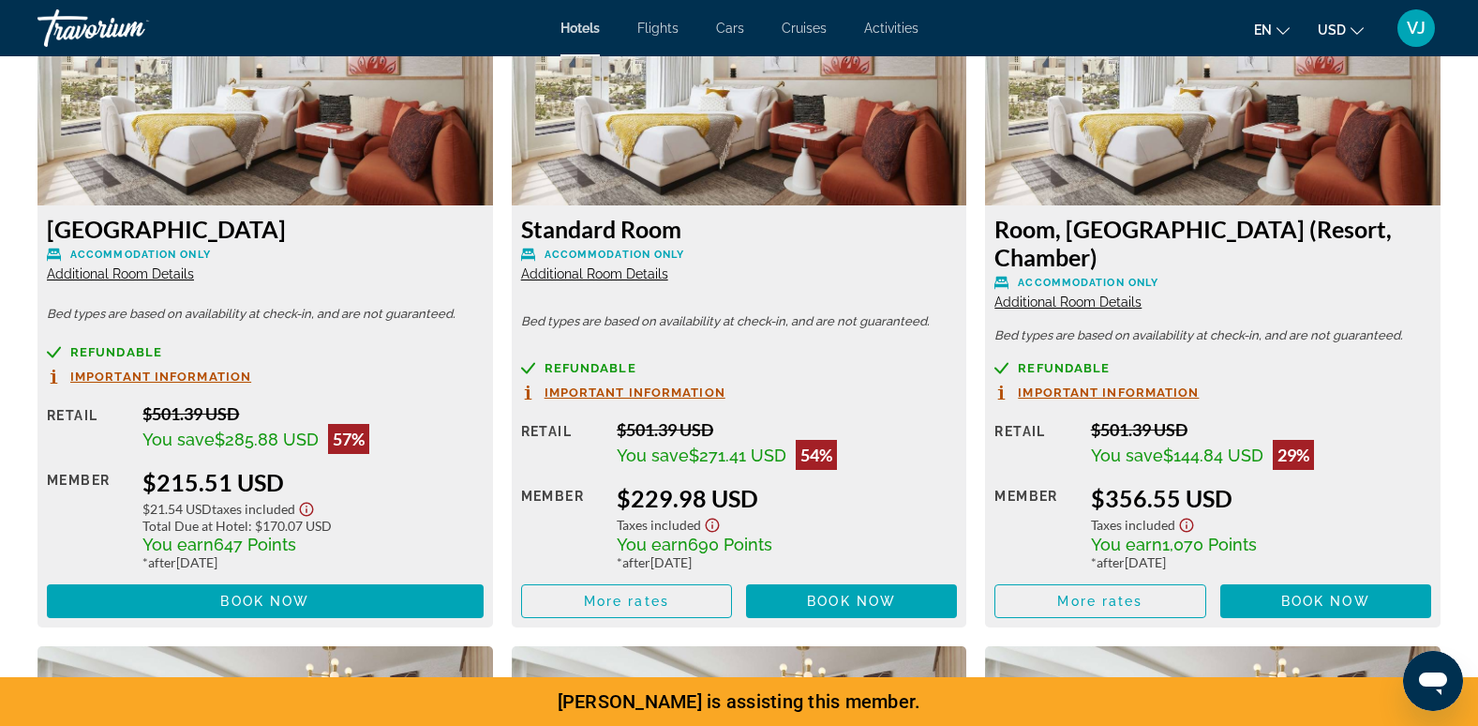
scroll to position [2684, 0]
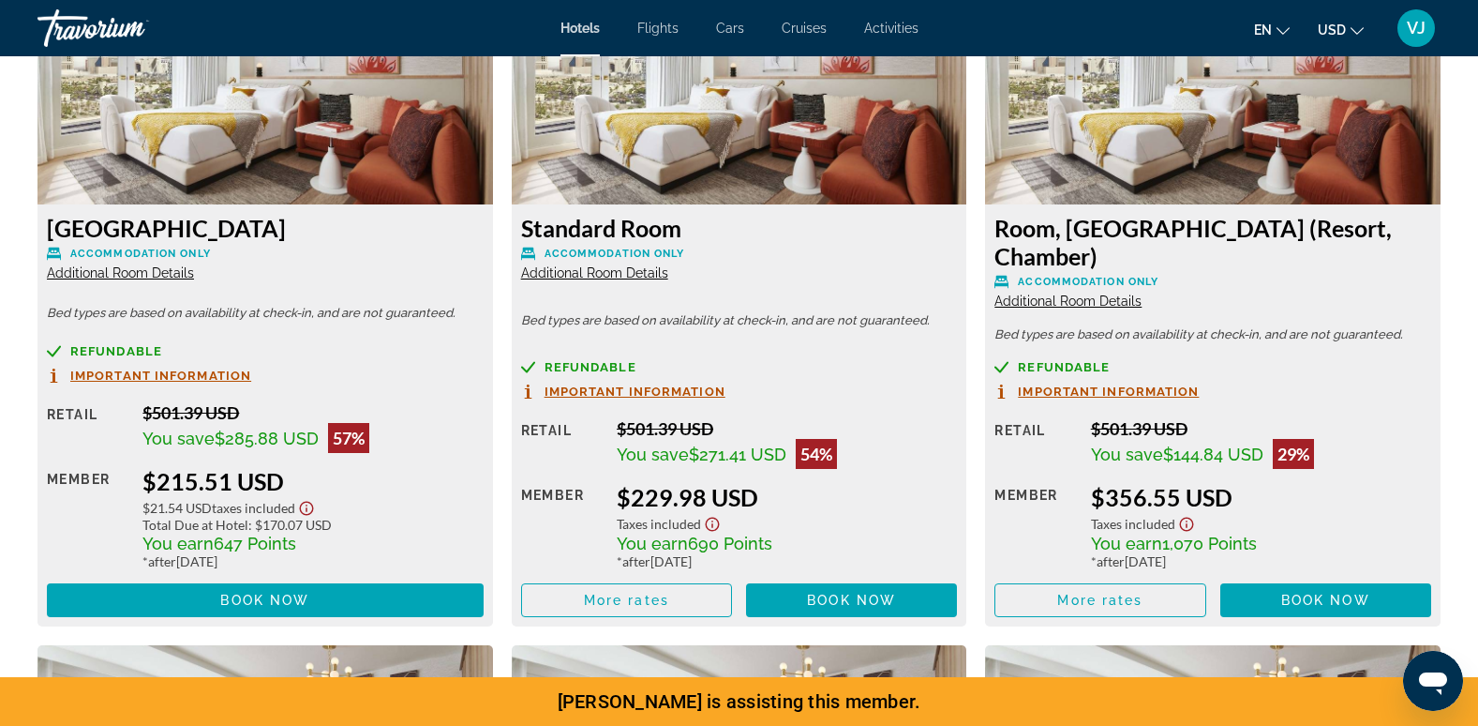
click at [106, 267] on span "Additional Room Details" at bounding box center [120, 272] width 147 height 15
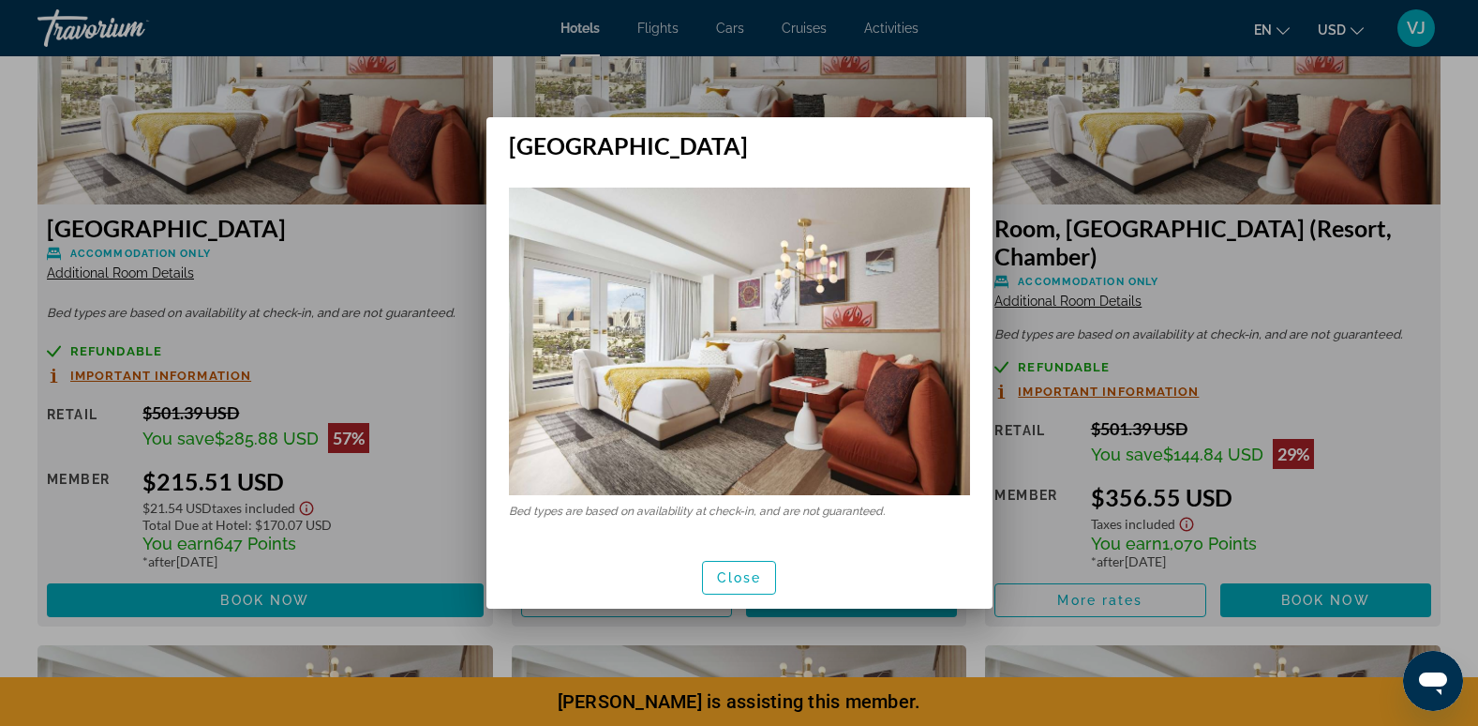
scroll to position [0, 0]
click at [193, 431] on div at bounding box center [739, 363] width 1478 height 726
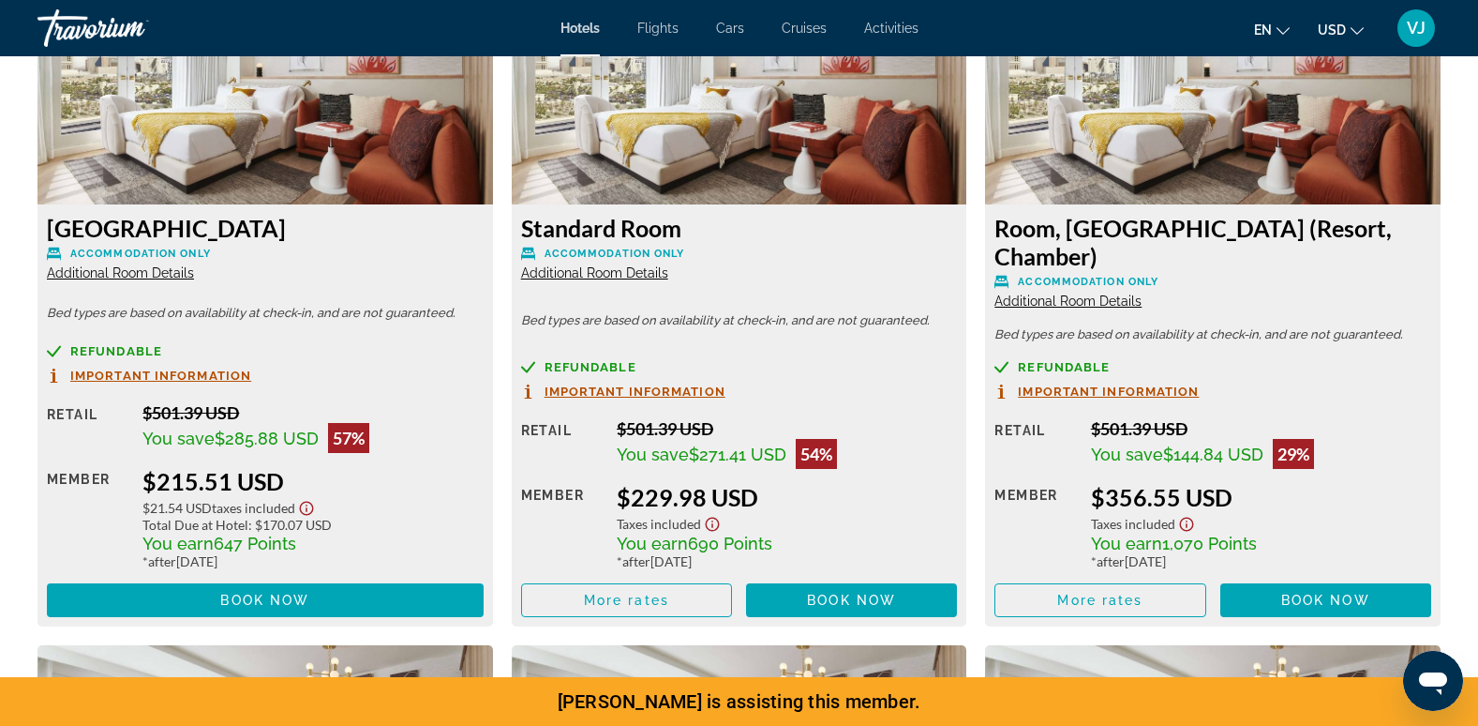
scroll to position [2684, 0]
click at [613, 273] on span "Additional Room Details" at bounding box center [594, 272] width 147 height 15
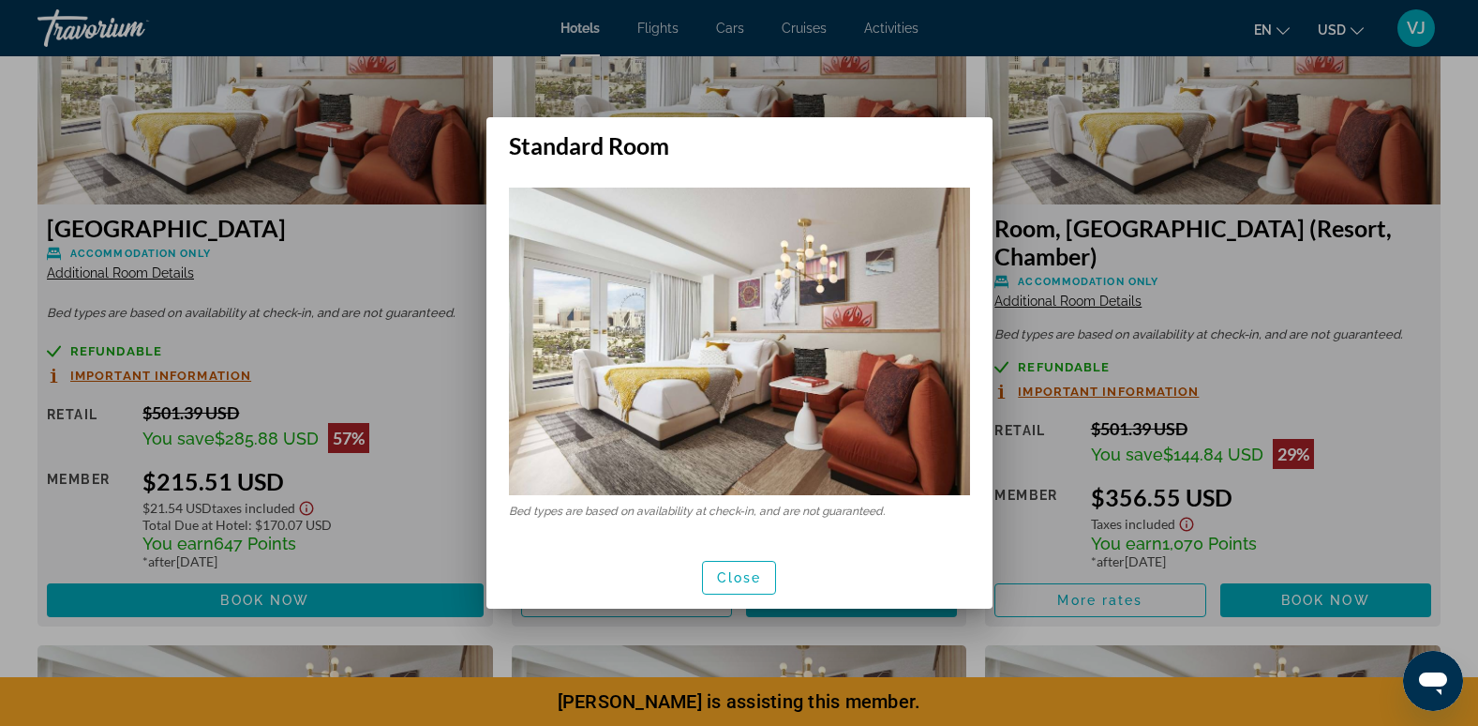
scroll to position [0, 0]
click at [292, 382] on div at bounding box center [739, 363] width 1478 height 726
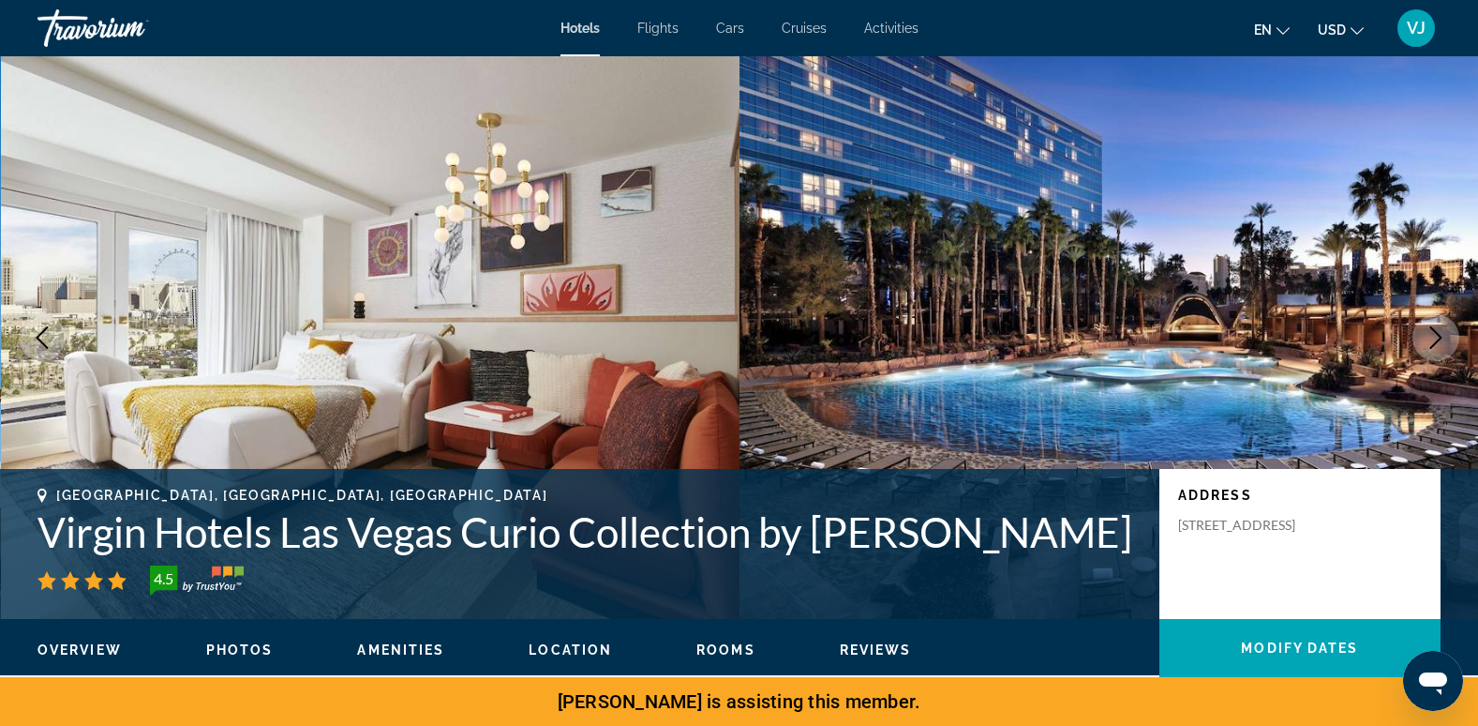
scroll to position [2684, 0]
